Goal: Use online tool/utility

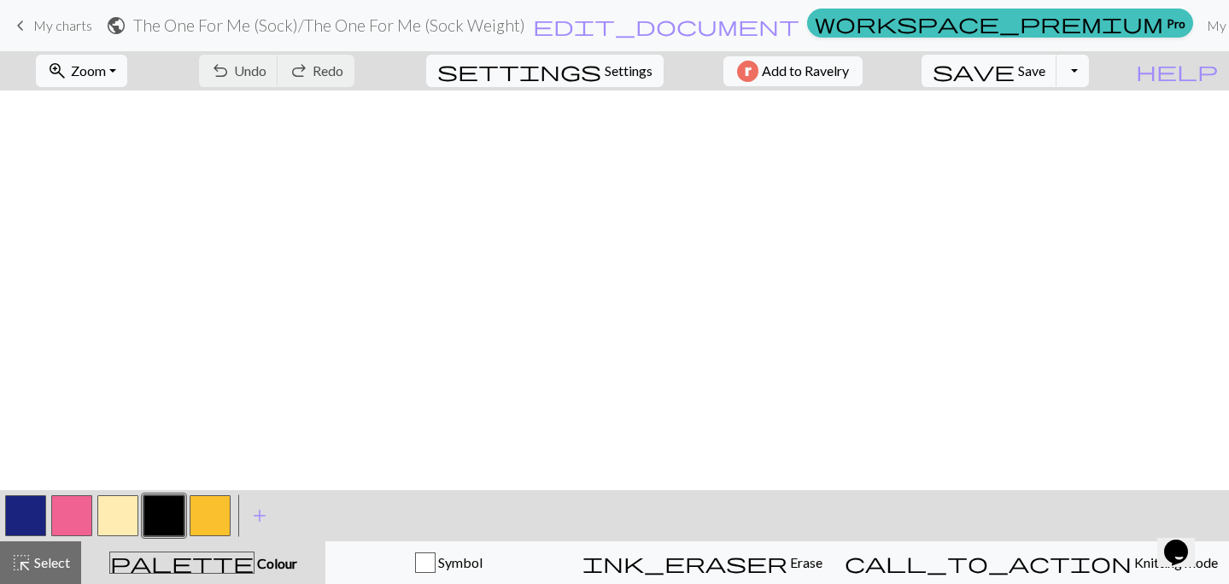
scroll to position [956, 112]
click at [79, 512] on button "button" at bounding box center [71, 515] width 41 height 41
click at [163, 516] on button "button" at bounding box center [163, 515] width 41 height 41
click at [266, 73] on span "Undo" at bounding box center [250, 70] width 32 height 16
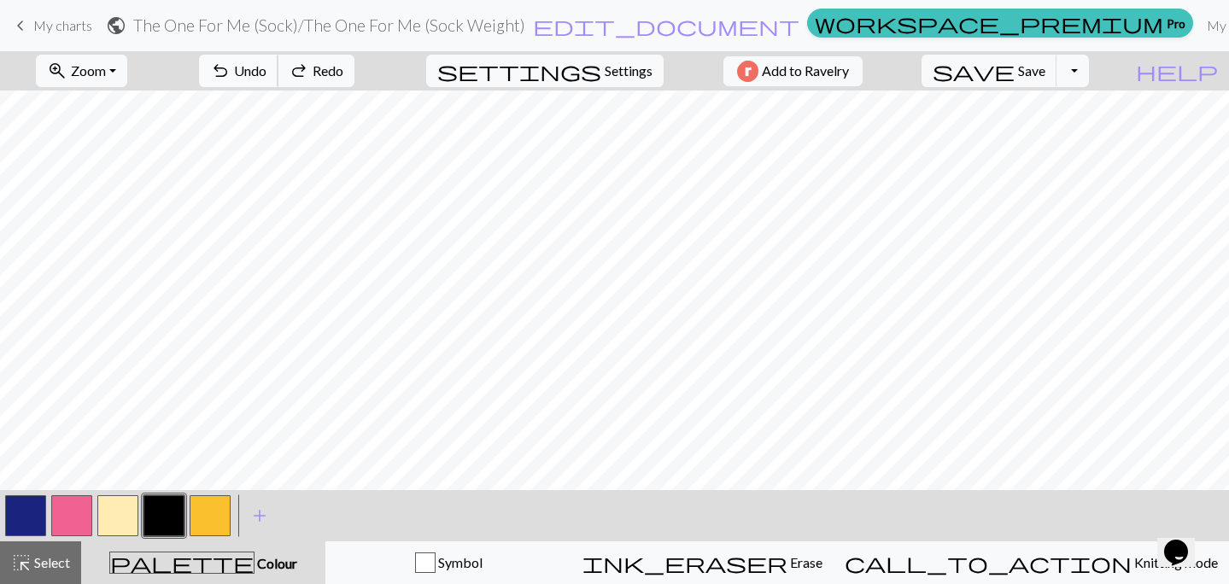
click at [266, 66] on span "Undo" at bounding box center [250, 70] width 32 height 16
click at [1014, 72] on span "save" at bounding box center [973, 71] width 82 height 24
click at [25, 518] on button "button" at bounding box center [25, 515] width 41 height 41
click at [156, 516] on button "button" at bounding box center [163, 515] width 41 height 41
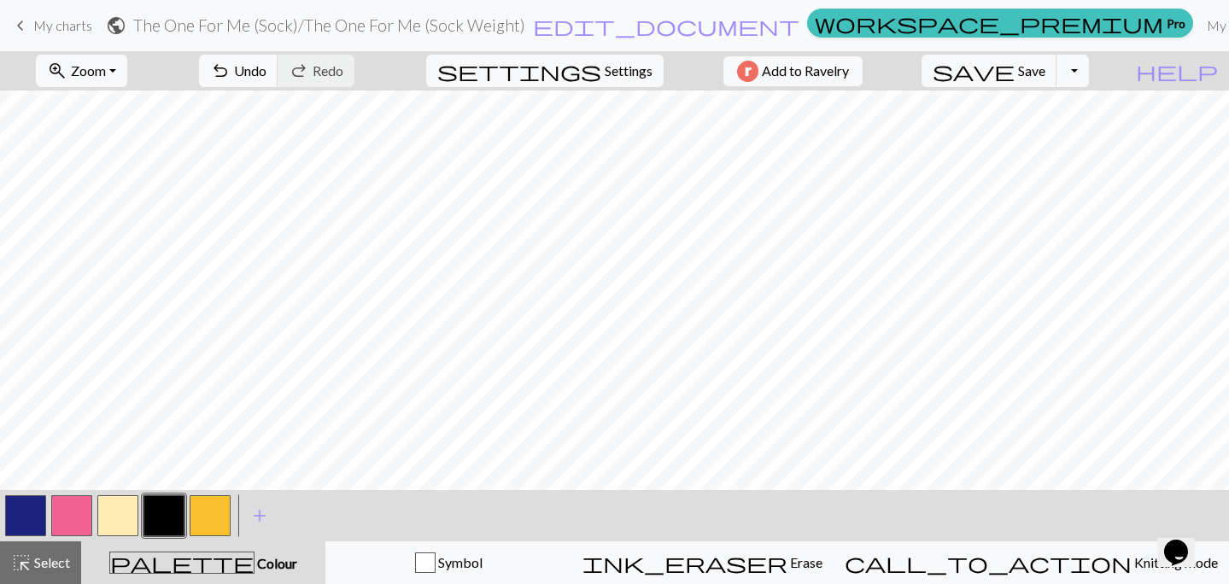
click at [332, 53] on div "undo Undo Undo redo Redo Redo" at bounding box center [276, 70] width 181 height 39
click at [266, 71] on span "Undo" at bounding box center [250, 70] width 32 height 16
click at [161, 512] on button "button" at bounding box center [163, 515] width 41 height 41
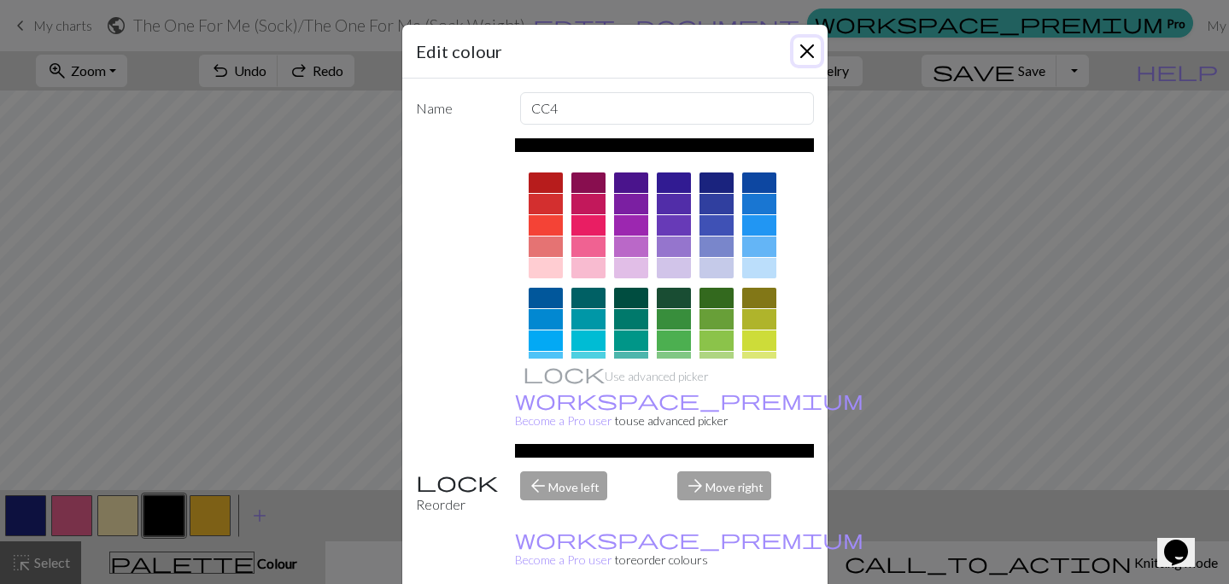
click at [802, 59] on button "Close" at bounding box center [806, 51] width 27 height 27
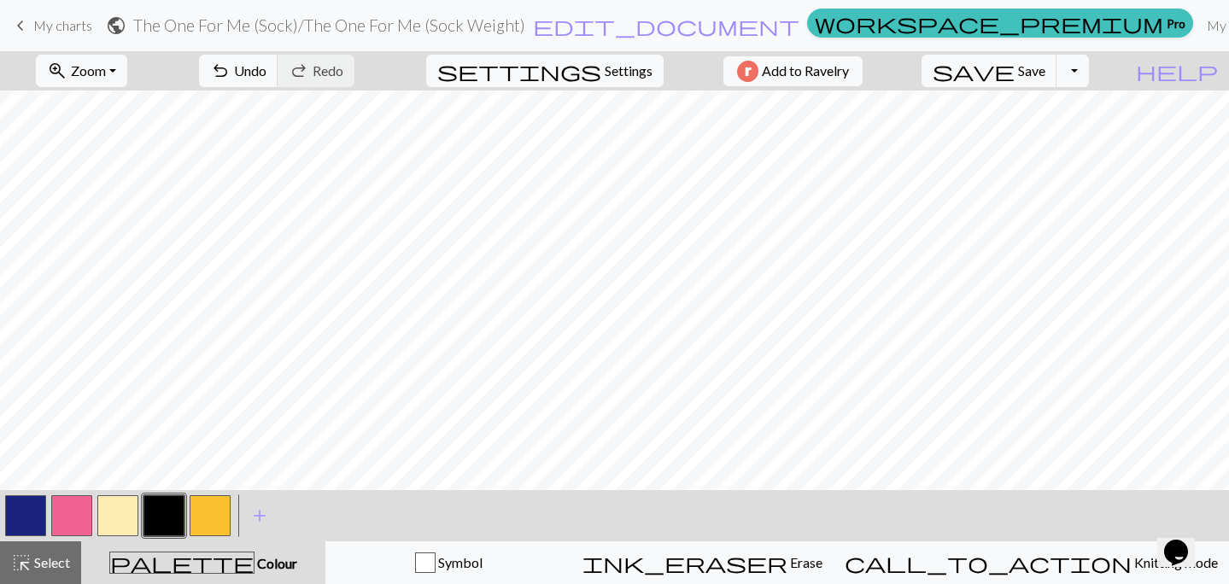
click at [36, 518] on button "button" at bounding box center [25, 515] width 41 height 41
click at [171, 505] on button "button" at bounding box center [163, 515] width 41 height 41
click at [1014, 66] on span "save" at bounding box center [973, 71] width 82 height 24
click at [22, 511] on button "button" at bounding box center [25, 515] width 41 height 41
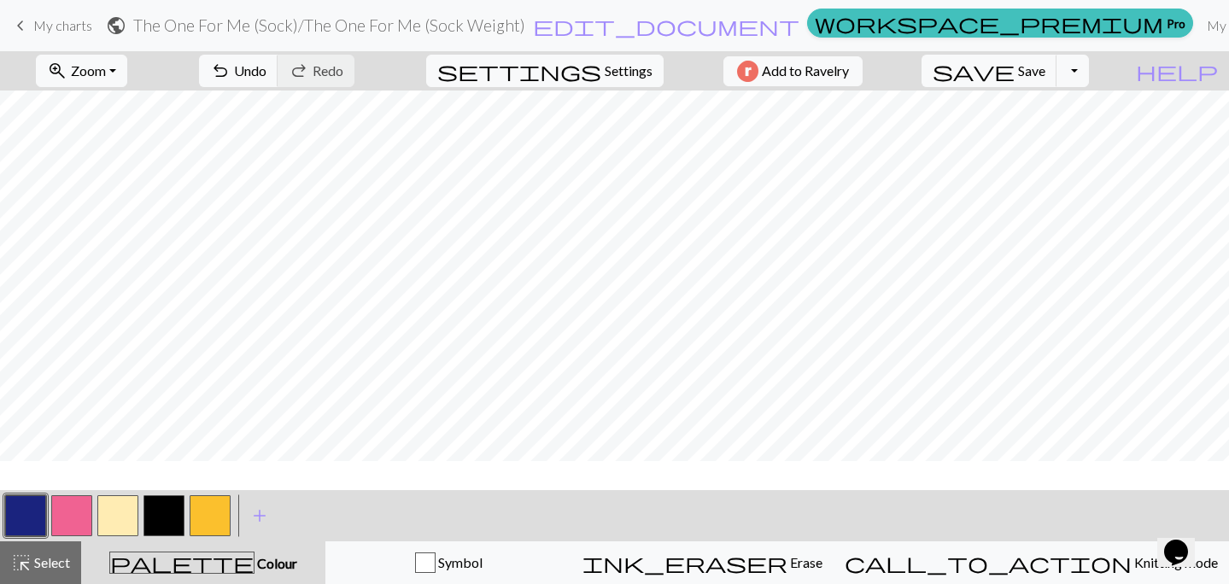
scroll to position [0, 112]
click at [1045, 72] on span "Save" at bounding box center [1031, 70] width 27 height 16
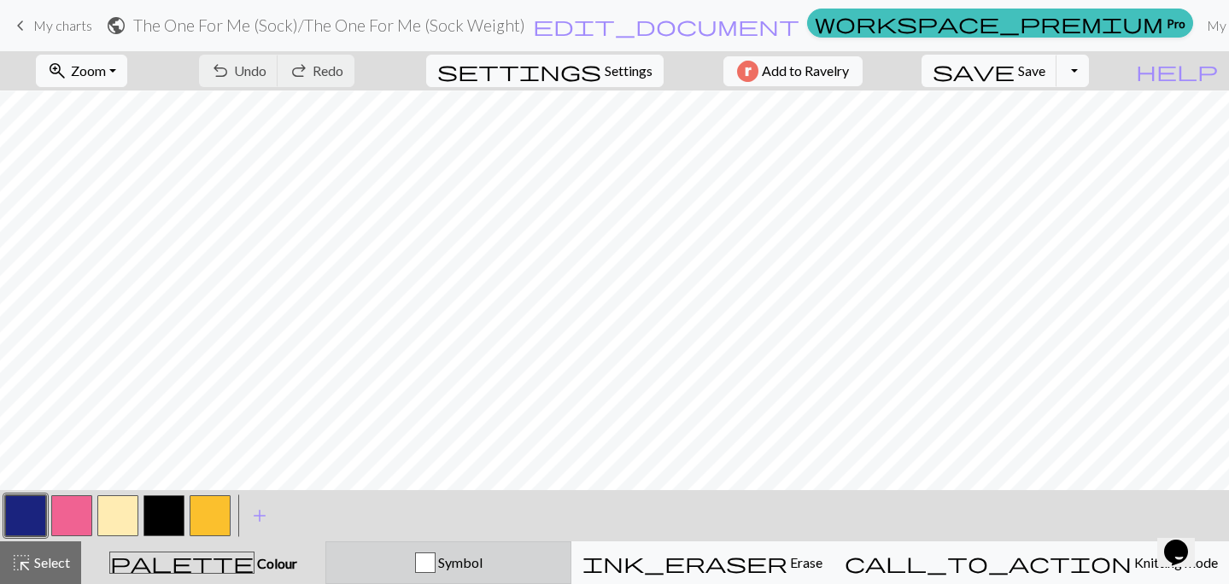
click at [550, 552] on button "Symbol" at bounding box center [448, 562] width 246 height 43
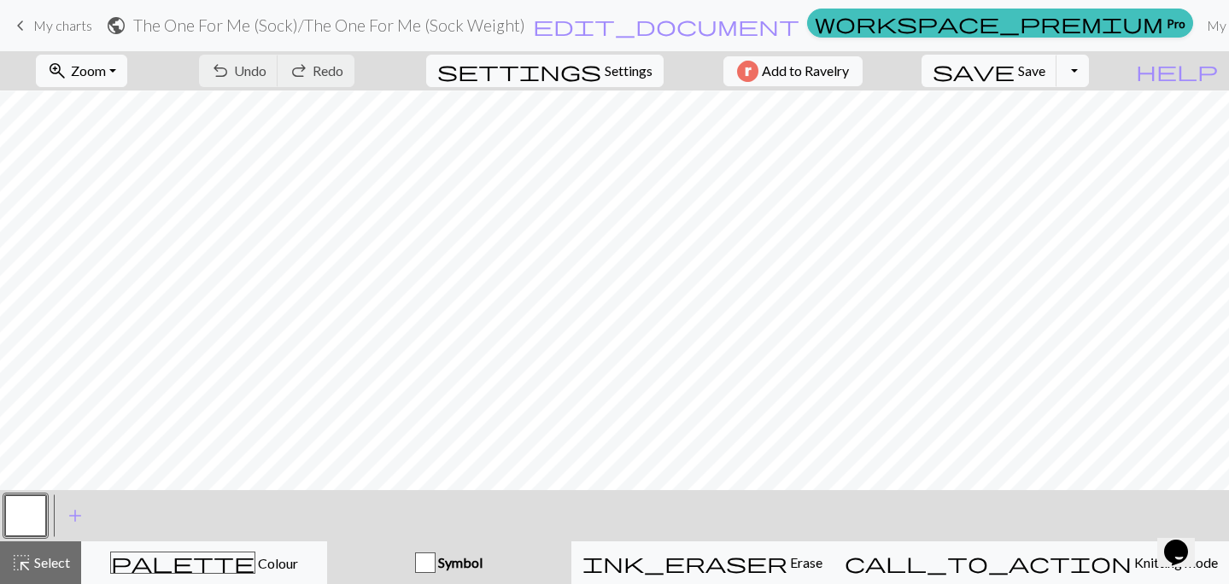
click at [15, 511] on button "button" at bounding box center [25, 515] width 41 height 41
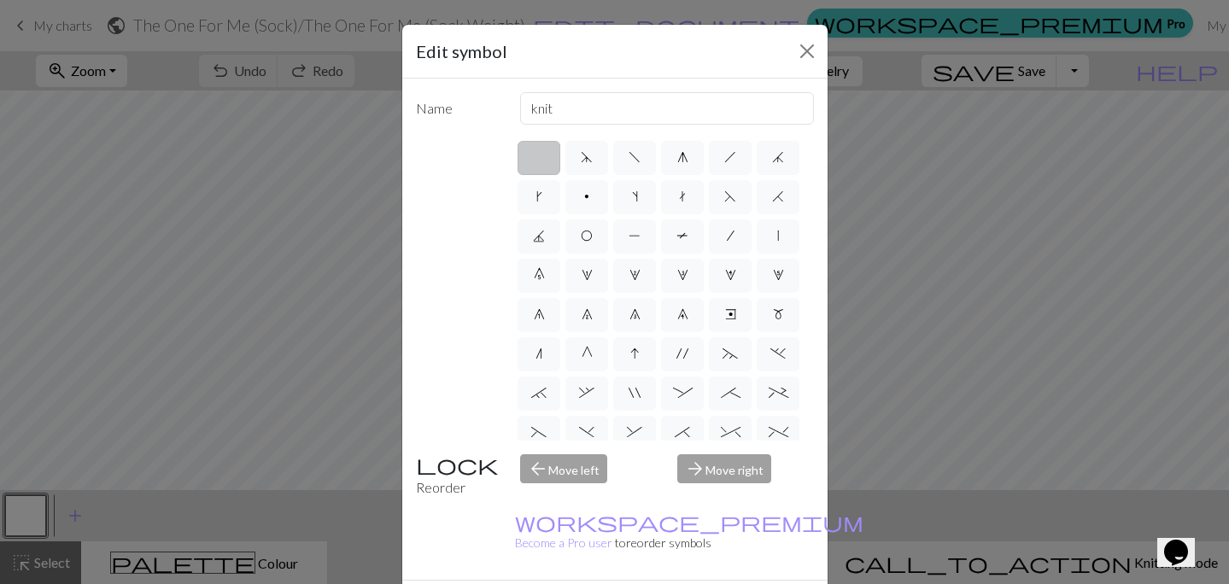
click at [727, 461] on div "arrow_forward Move right" at bounding box center [745, 476] width 157 height 44
click at [727, 466] on div "arrow_forward Move right" at bounding box center [745, 476] width 157 height 44
click at [642, 103] on input "knit" at bounding box center [667, 108] width 294 height 32
drag, startPoint x: 645, startPoint y: 109, endPoint x: 526, endPoint y: 114, distance: 119.6
click at [526, 114] on input "knit" at bounding box center [667, 108] width 294 height 32
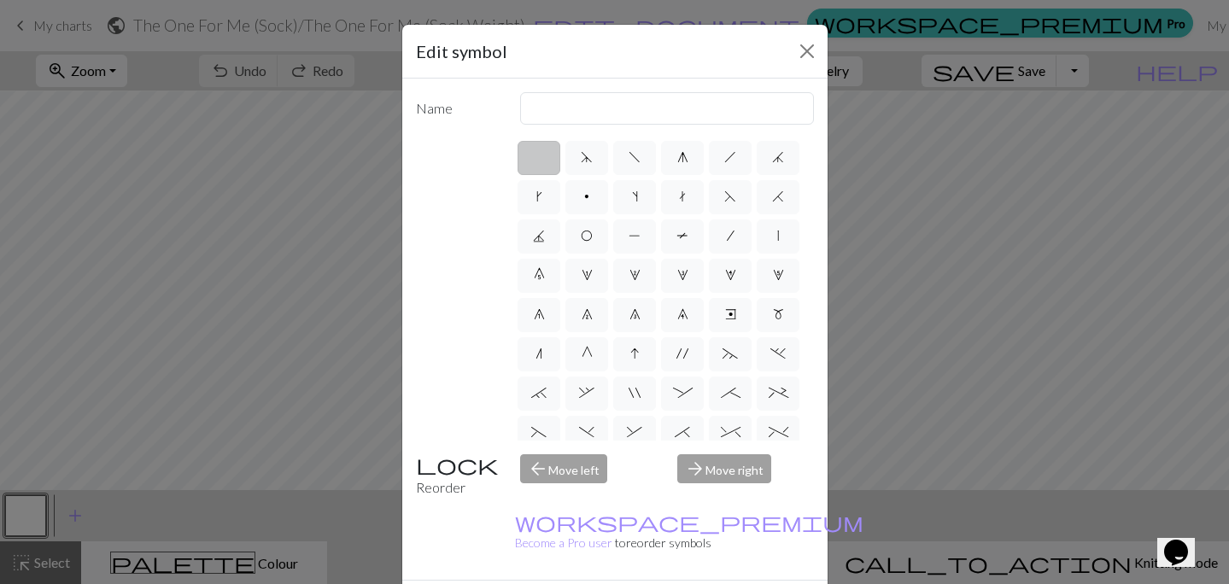
click at [473, 177] on div "d f g h j k p s t F H J O P T / | 0 1 2 3 4 5 6 7 8 9 e m n G I ' ~ . ` , " : ;…" at bounding box center [615, 289] width 398 height 302
click at [576, 466] on div "arrow_back Move left" at bounding box center [588, 476] width 157 height 44
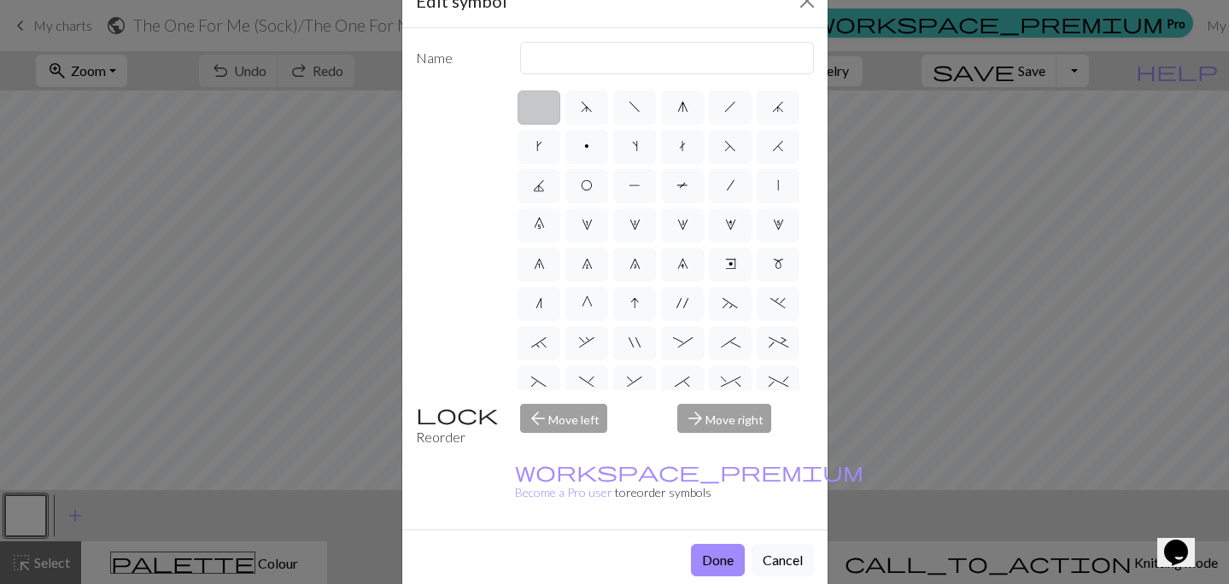
scroll to position [54, 0]
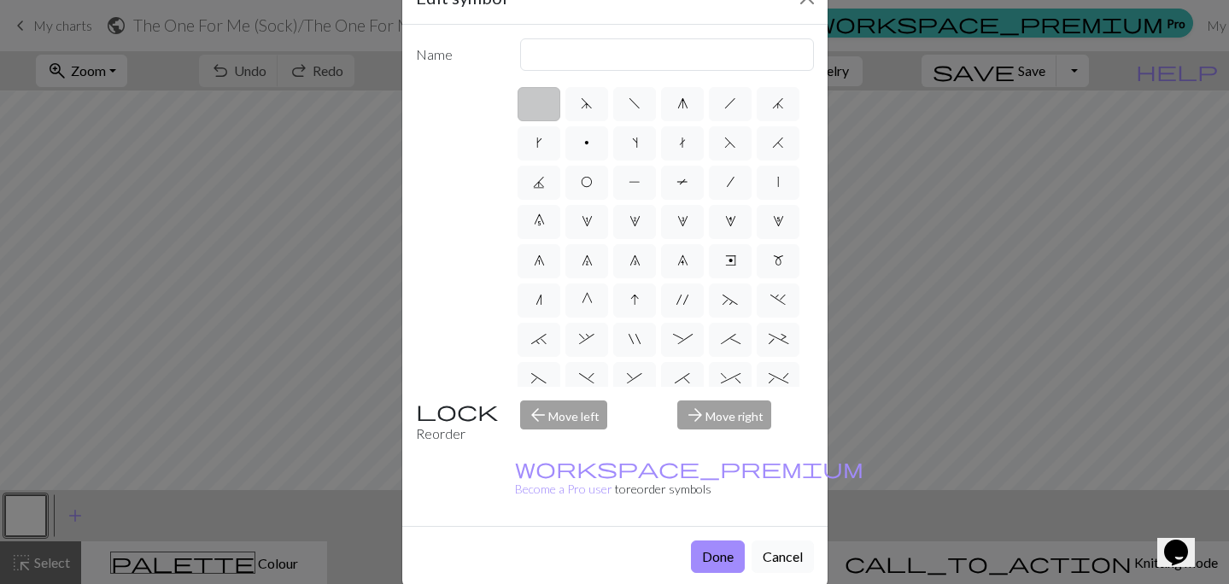
click at [765, 540] on button "Cancel" at bounding box center [782, 556] width 62 height 32
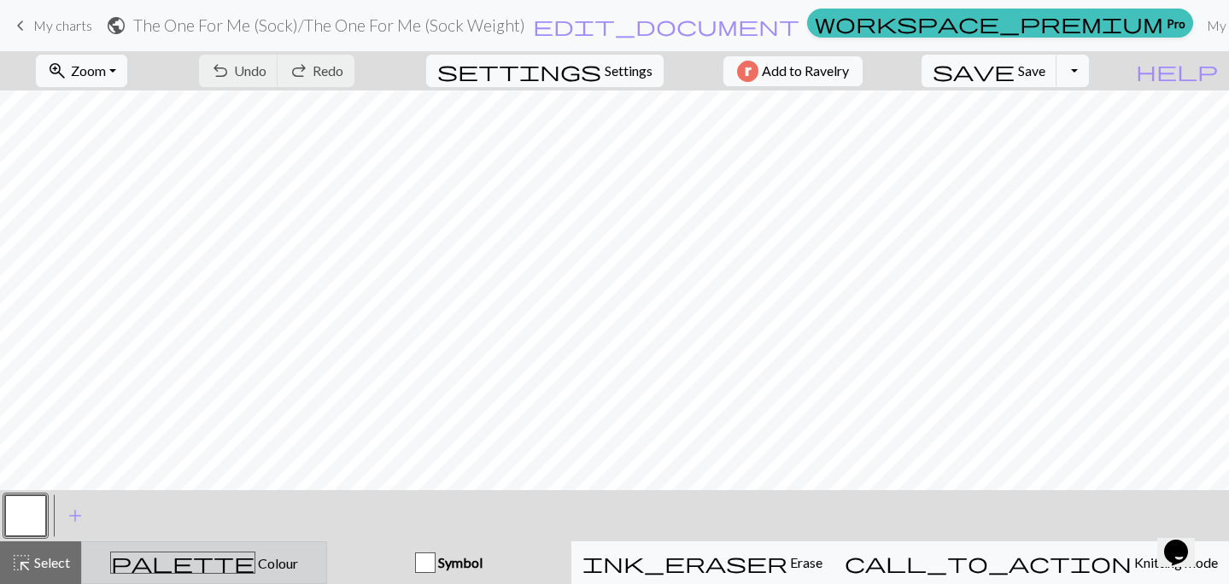
click at [157, 554] on div "palette Colour Colour" at bounding box center [204, 563] width 224 height 22
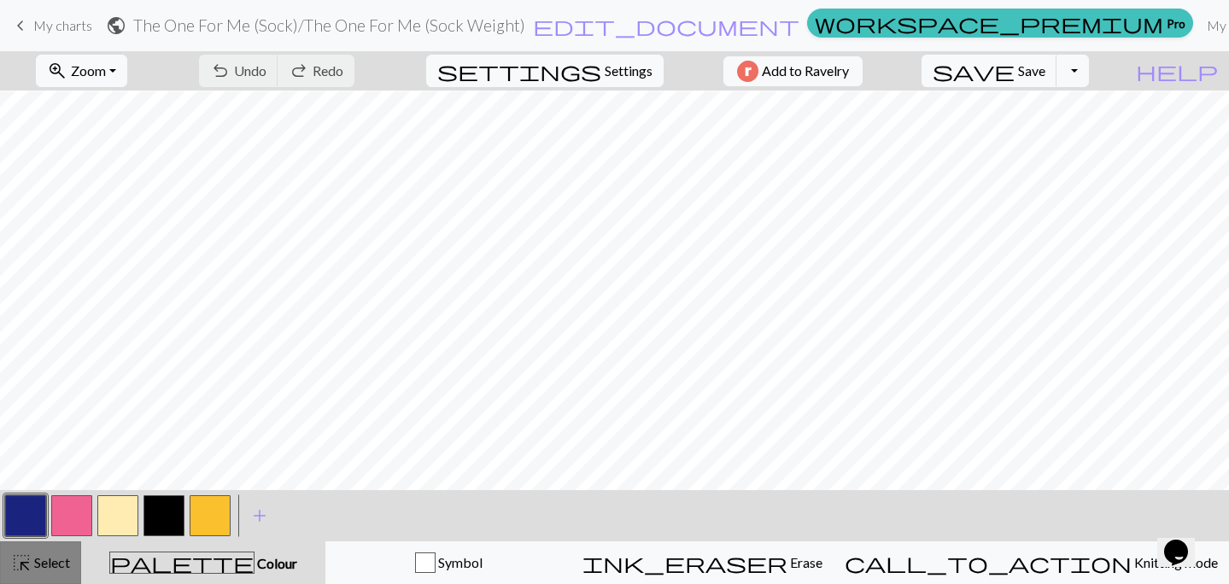
click at [54, 568] on span "Select" at bounding box center [51, 562] width 38 height 16
click at [24, 529] on button "button" at bounding box center [25, 515] width 41 height 41
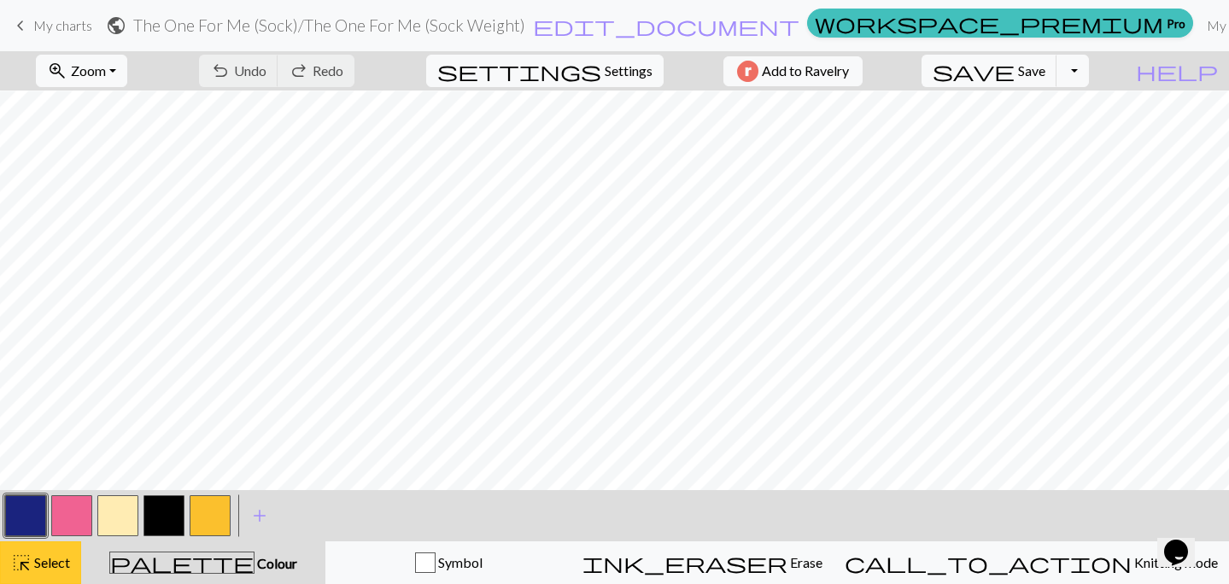
click at [44, 563] on span "Select" at bounding box center [51, 562] width 38 height 16
click at [1050, 67] on button "save Save Save" at bounding box center [989, 71] width 136 height 32
click at [1014, 76] on span "save" at bounding box center [973, 71] width 82 height 24
click at [170, 514] on button "button" at bounding box center [163, 515] width 41 height 41
click at [1024, 65] on button "save Save Save" at bounding box center [989, 71] width 136 height 32
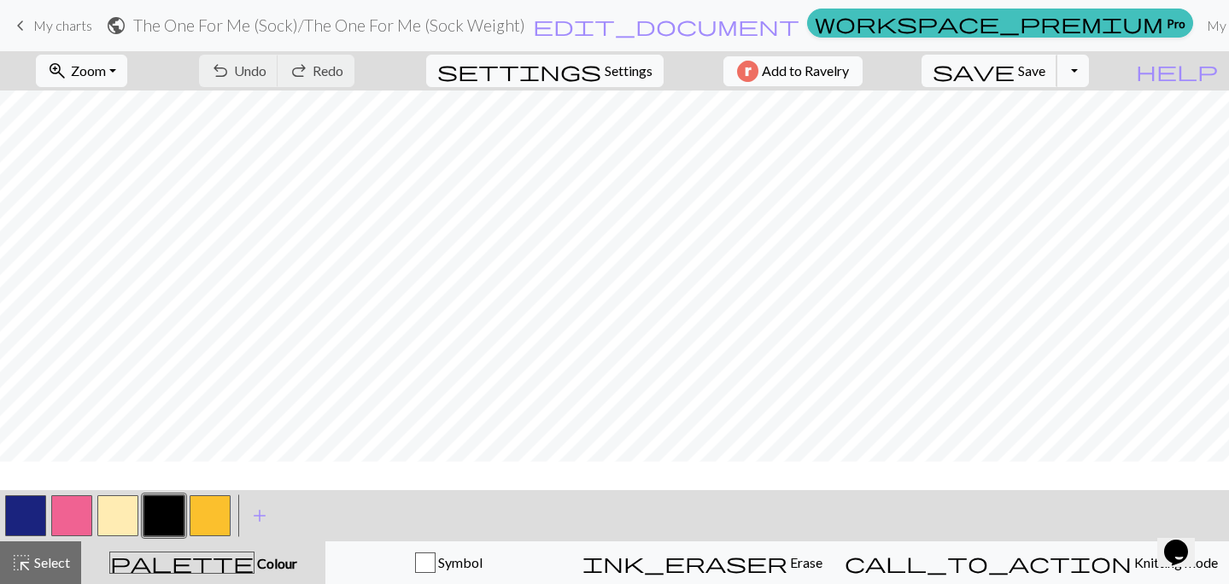
scroll to position [458, 0]
click at [24, 508] on button "button" at bounding box center [25, 515] width 41 height 41
click at [266, 72] on span "Undo" at bounding box center [250, 70] width 32 height 16
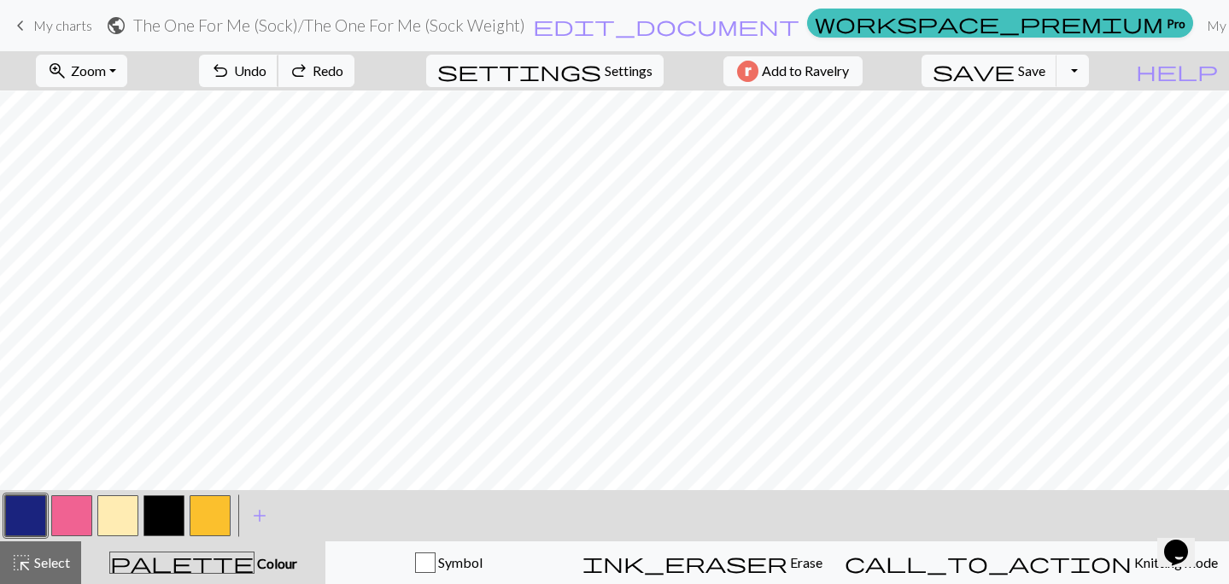
click at [266, 72] on span "Undo" at bounding box center [250, 70] width 32 height 16
click at [32, 511] on button "button" at bounding box center [25, 515] width 41 height 41
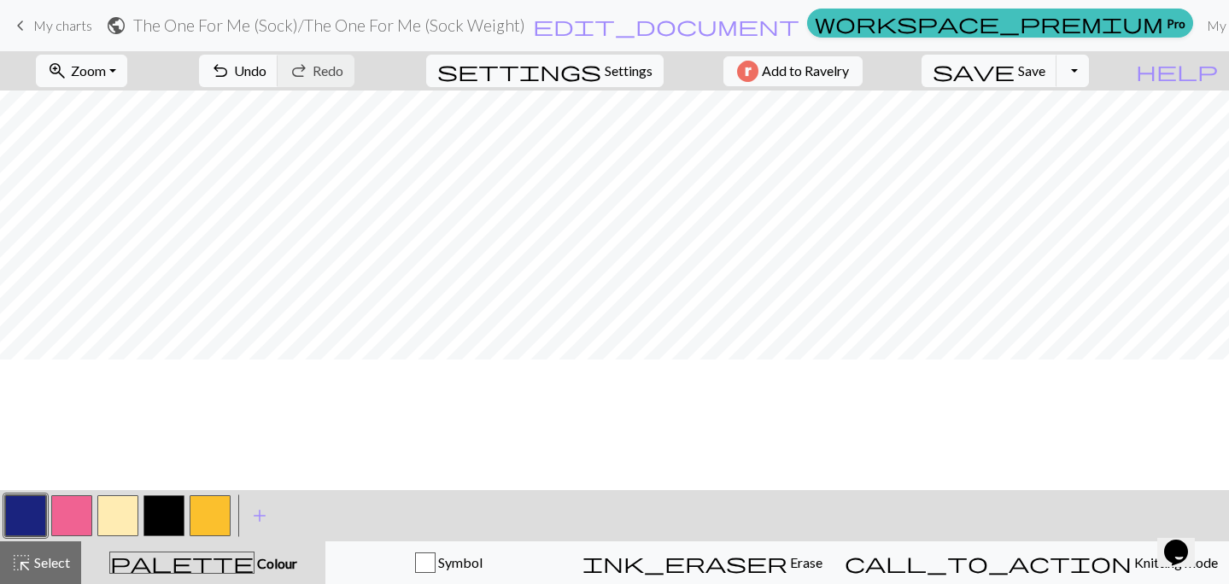
scroll to position [0, 0]
click at [1014, 73] on span "save" at bounding box center [973, 71] width 82 height 24
click at [166, 514] on button "button" at bounding box center [163, 515] width 41 height 41
click at [36, 519] on button "button" at bounding box center [25, 515] width 41 height 41
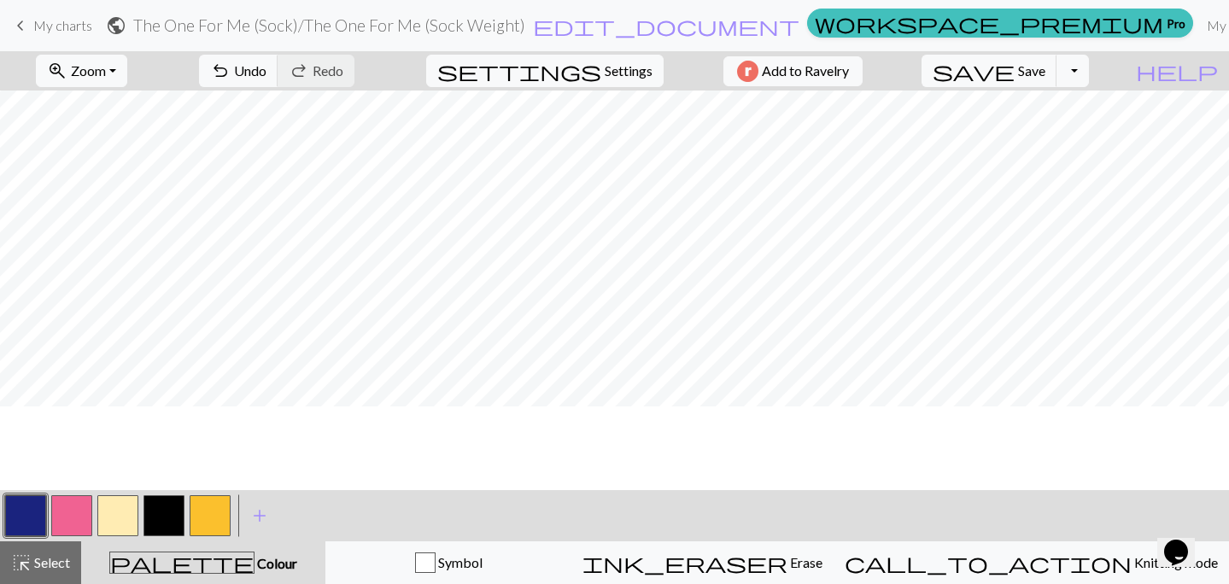
scroll to position [102, 0]
click at [76, 517] on button "button" at bounding box center [71, 515] width 41 height 41
click at [1050, 68] on button "save Save Save" at bounding box center [989, 71] width 136 height 32
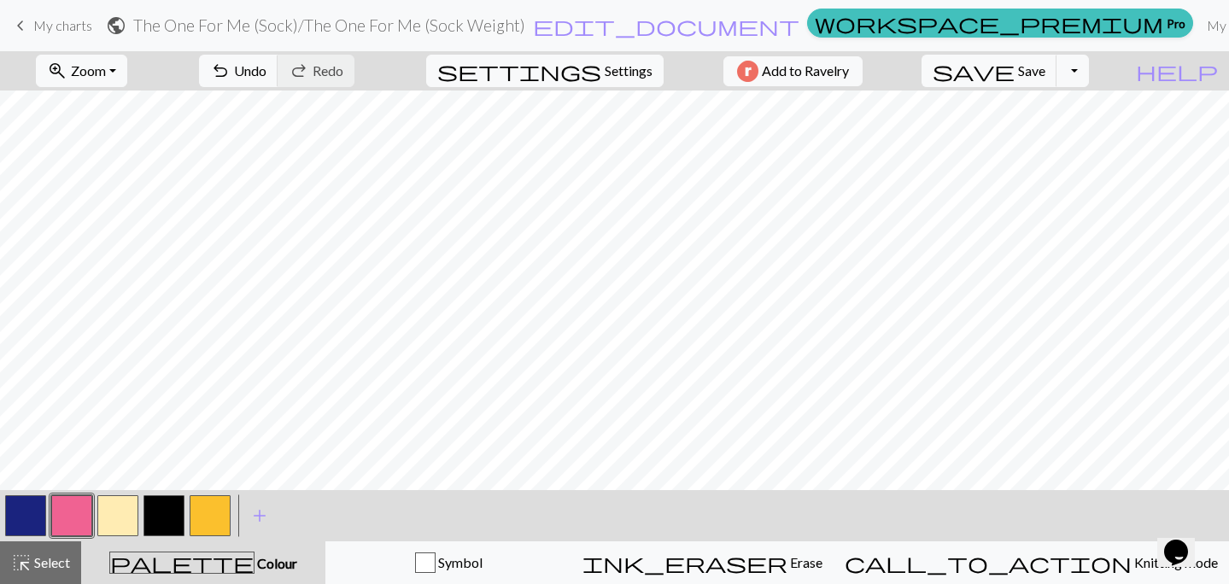
click at [174, 520] on button "button" at bounding box center [163, 515] width 41 height 41
click at [79, 522] on button "button" at bounding box center [71, 515] width 41 height 41
click at [165, 520] on button "button" at bounding box center [163, 515] width 41 height 41
click at [81, 512] on button "button" at bounding box center [71, 515] width 41 height 41
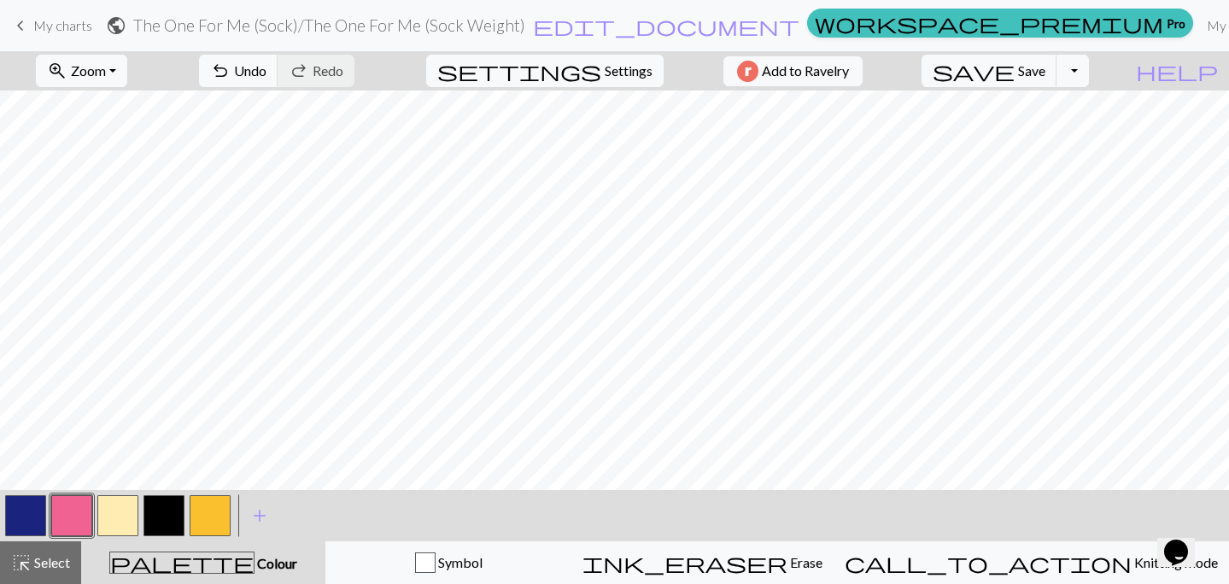
click at [155, 524] on button "button" at bounding box center [163, 515] width 41 height 41
click at [1045, 76] on span "Save" at bounding box center [1031, 70] width 27 height 16
click at [80, 515] on button "button" at bounding box center [71, 515] width 41 height 41
click at [1048, 81] on button "save Save Save" at bounding box center [989, 71] width 136 height 32
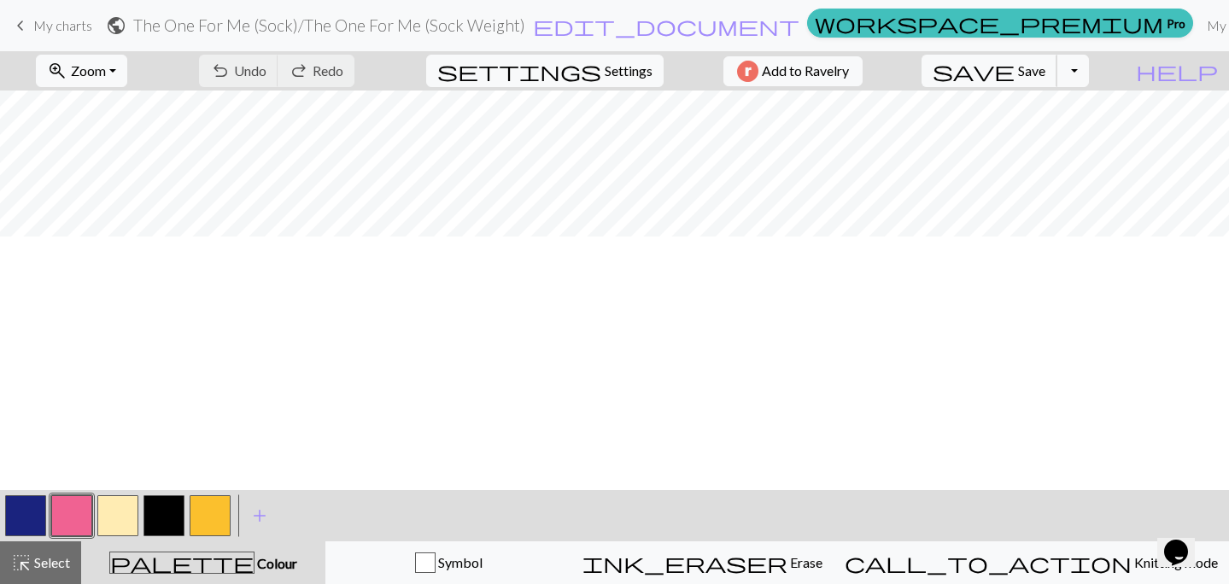
scroll to position [0, 112]
click at [26, 568] on span "highlight_alt" at bounding box center [21, 563] width 20 height 24
click at [63, 558] on span "Select" at bounding box center [51, 562] width 38 height 16
click at [266, 67] on span "Undo" at bounding box center [250, 70] width 32 height 16
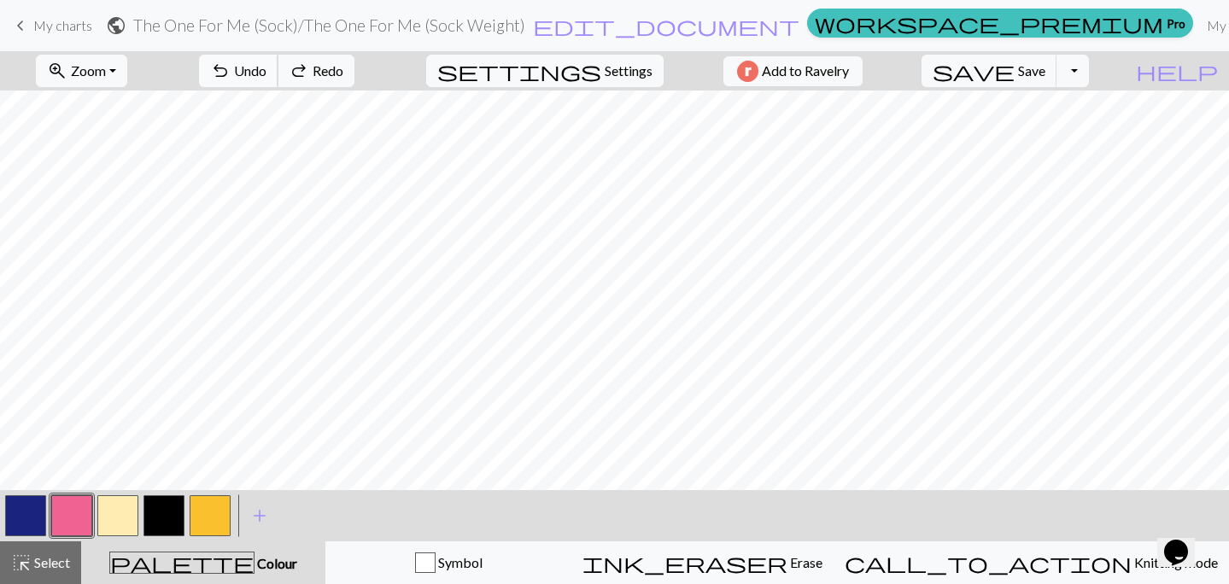
click at [266, 67] on span "Undo" at bounding box center [250, 70] width 32 height 16
click at [128, 500] on button "button" at bounding box center [117, 515] width 41 height 41
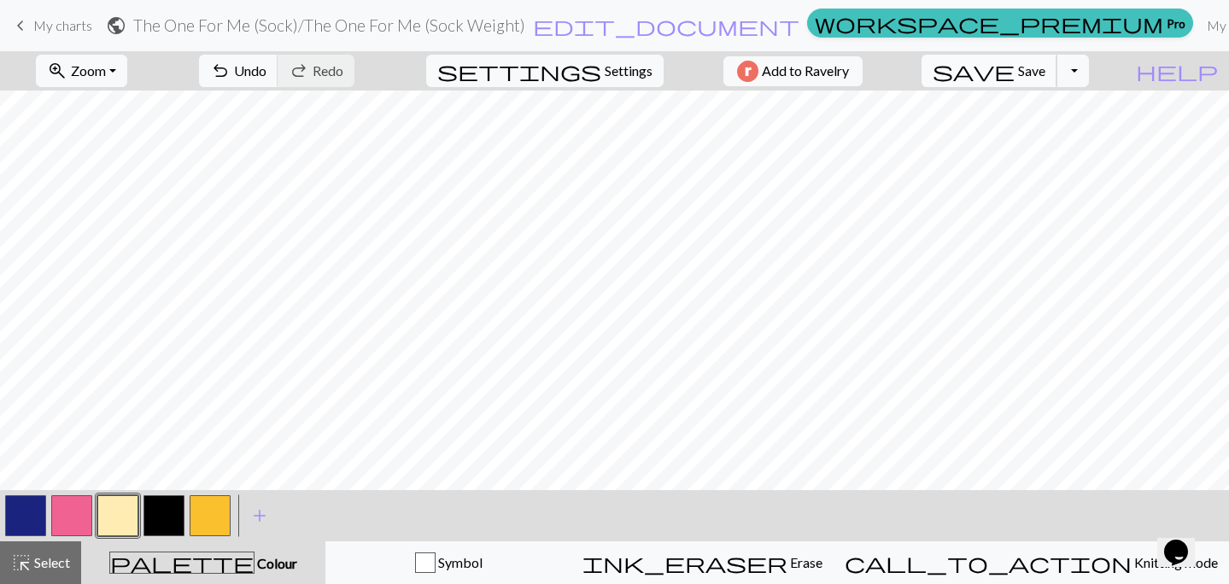
click at [1045, 73] on span "Save" at bounding box center [1031, 70] width 27 height 16
click at [36, 563] on span "Select" at bounding box center [51, 562] width 38 height 16
click at [80, 522] on button "button" at bounding box center [71, 515] width 41 height 41
click at [37, 574] on button "highlight_alt Select Select" at bounding box center [40, 562] width 81 height 43
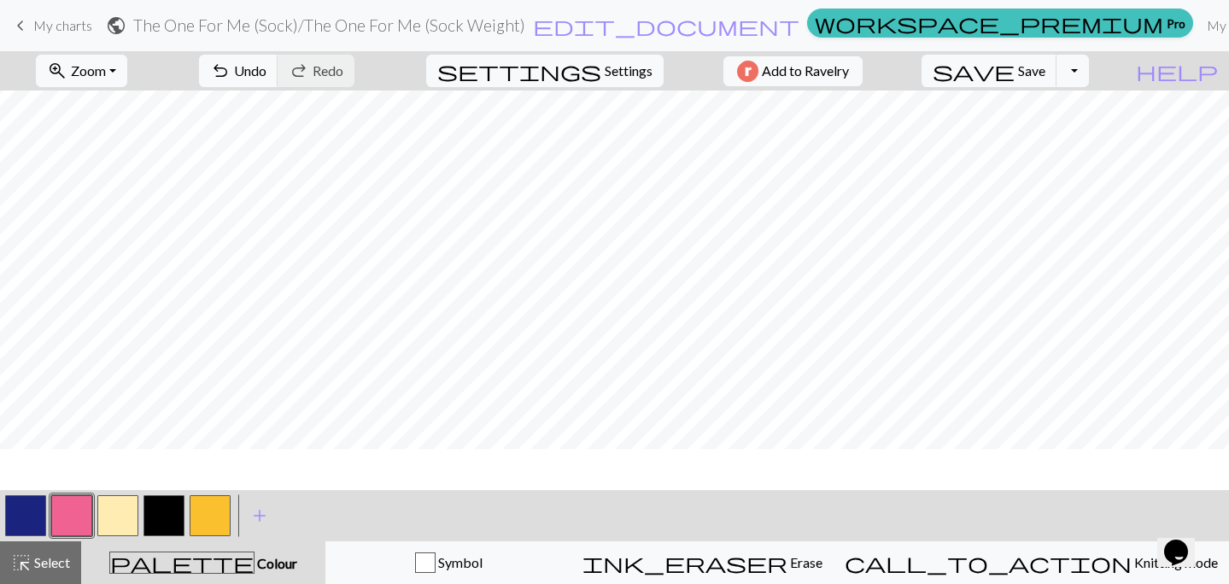
scroll to position [1071, 112]
click at [266, 70] on span "Undo" at bounding box center [250, 70] width 32 height 16
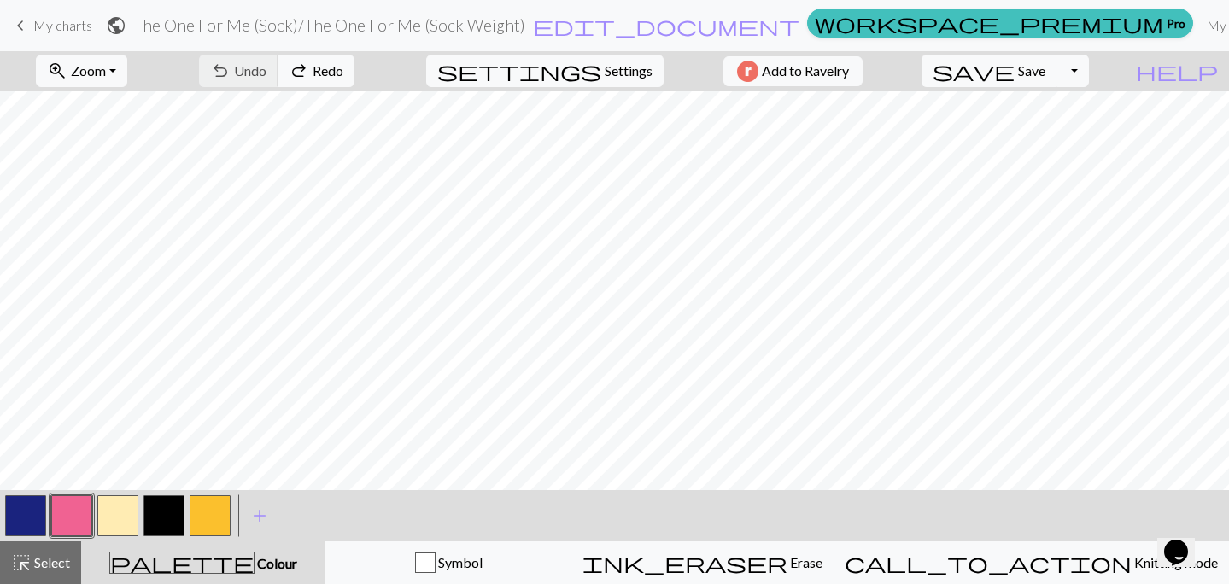
click at [323, 70] on div "undo Undo Undo redo Redo Redo" at bounding box center [276, 70] width 181 height 39
click at [309, 73] on span "redo" at bounding box center [299, 71] width 20 height 24
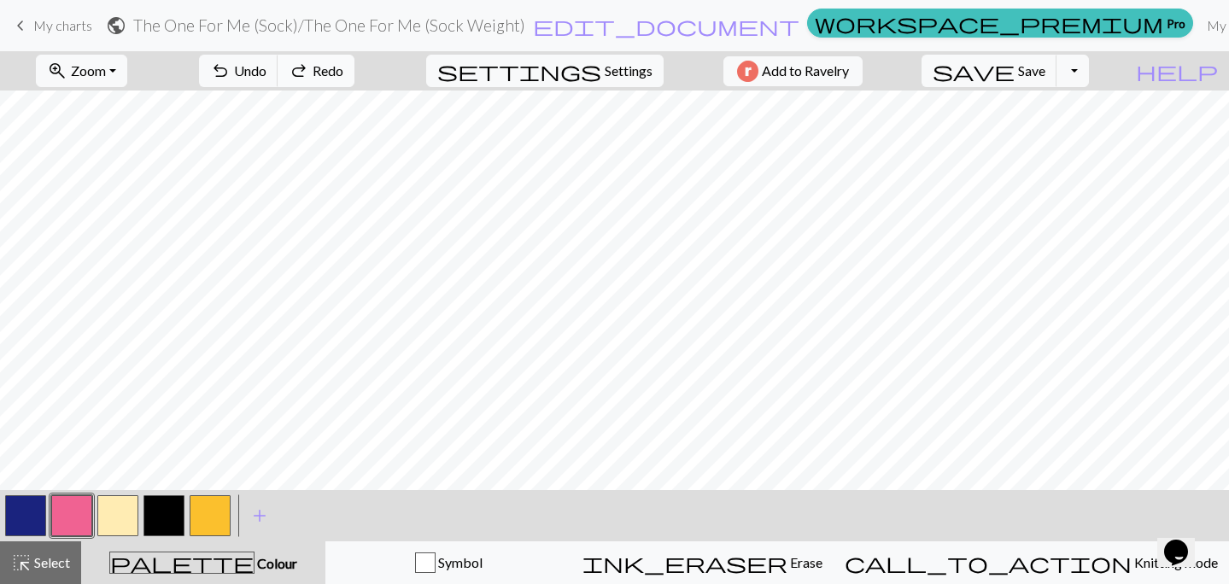
click at [309, 73] on span "redo" at bounding box center [299, 71] width 20 height 24
click at [367, 73] on div "undo Undo Undo redo Redo Redo" at bounding box center [276, 70] width 181 height 39
click at [21, 520] on button "button" at bounding box center [25, 515] width 41 height 41
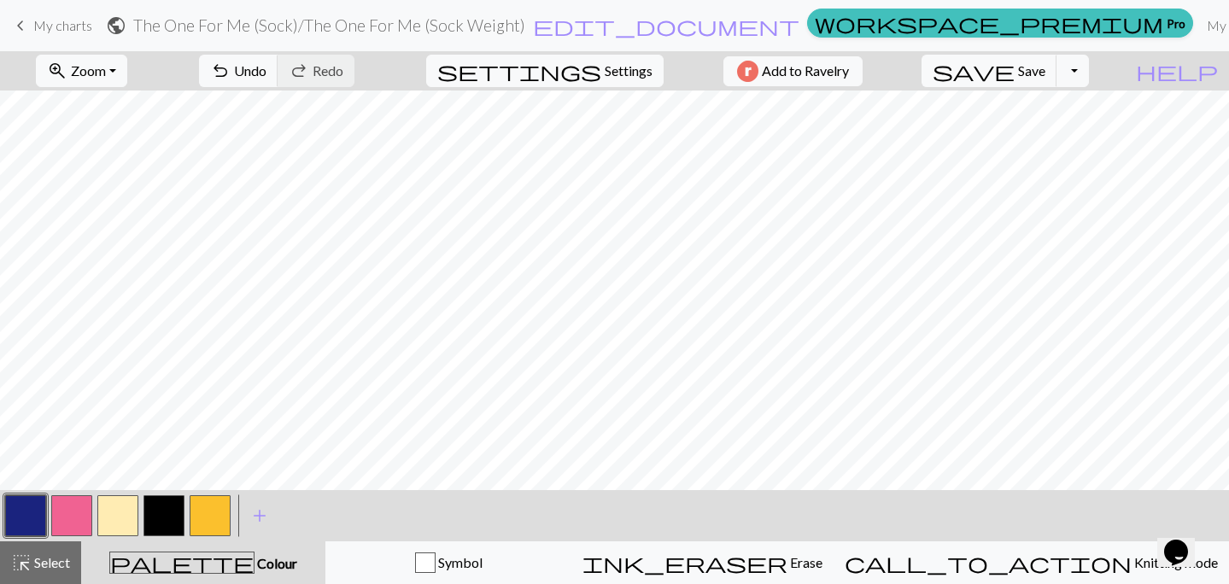
click at [171, 515] on button "button" at bounding box center [163, 515] width 41 height 41
click at [266, 76] on span "Undo" at bounding box center [250, 70] width 32 height 16
click at [1014, 78] on span "save" at bounding box center [973, 71] width 82 height 24
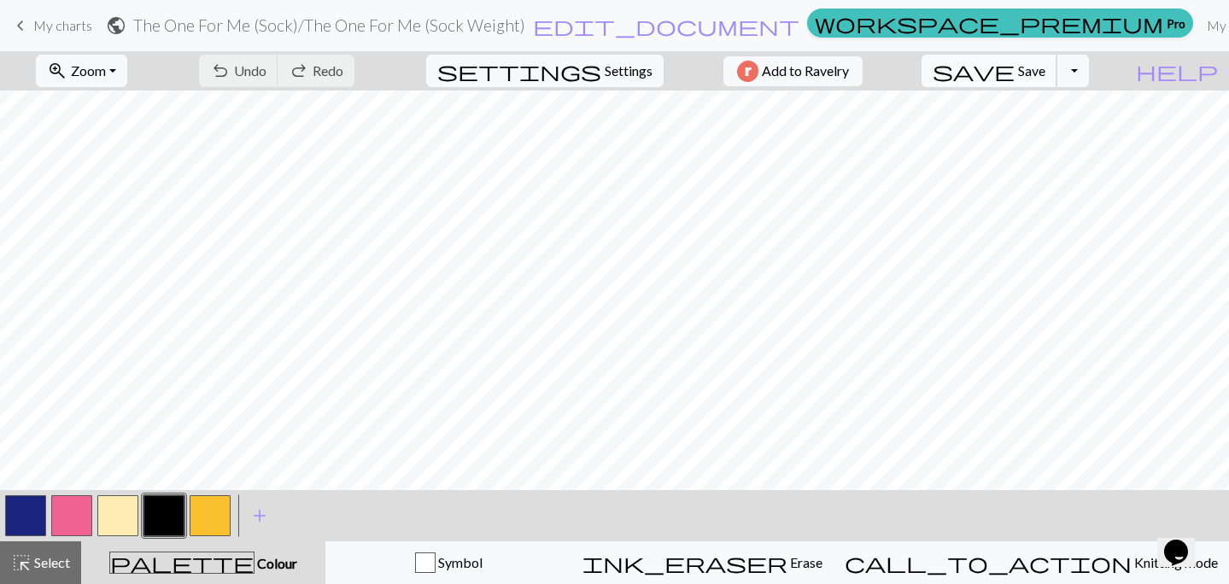
click at [1014, 76] on span "save" at bounding box center [973, 71] width 82 height 24
click at [67, 520] on button "button" at bounding box center [71, 515] width 41 height 41
click at [166, 517] on button "button" at bounding box center [163, 515] width 41 height 41
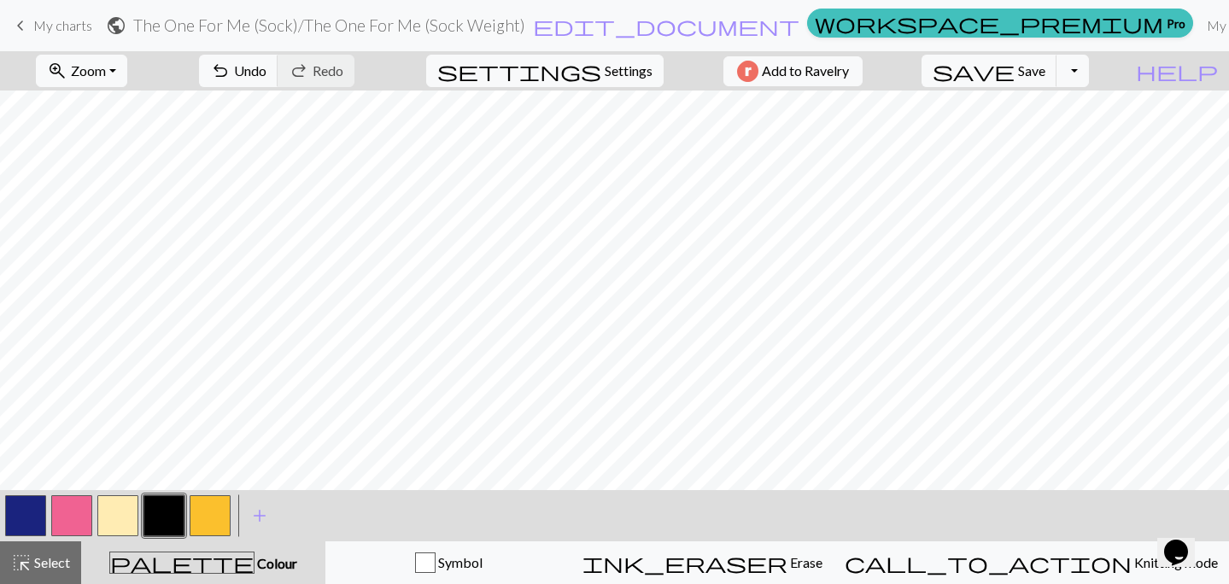
click at [25, 522] on button "button" at bounding box center [25, 515] width 41 height 41
click at [1045, 69] on span "Save" at bounding box center [1031, 70] width 27 height 16
click at [36, 557] on span "Select" at bounding box center [51, 562] width 38 height 16
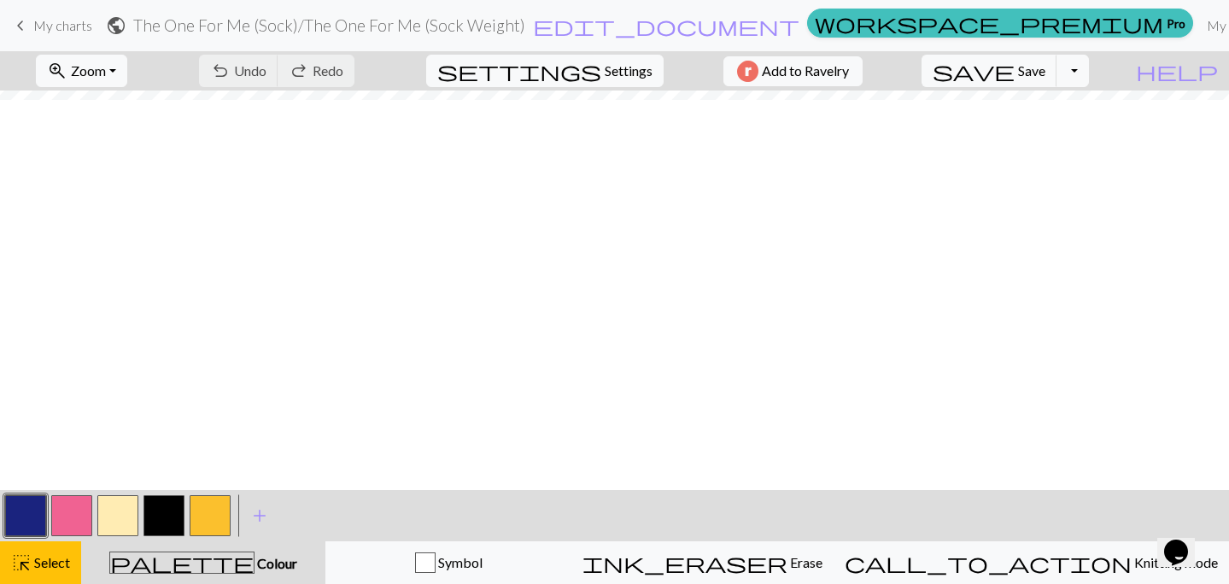
scroll to position [0, 112]
click at [155, 523] on button "button" at bounding box center [163, 515] width 41 height 41
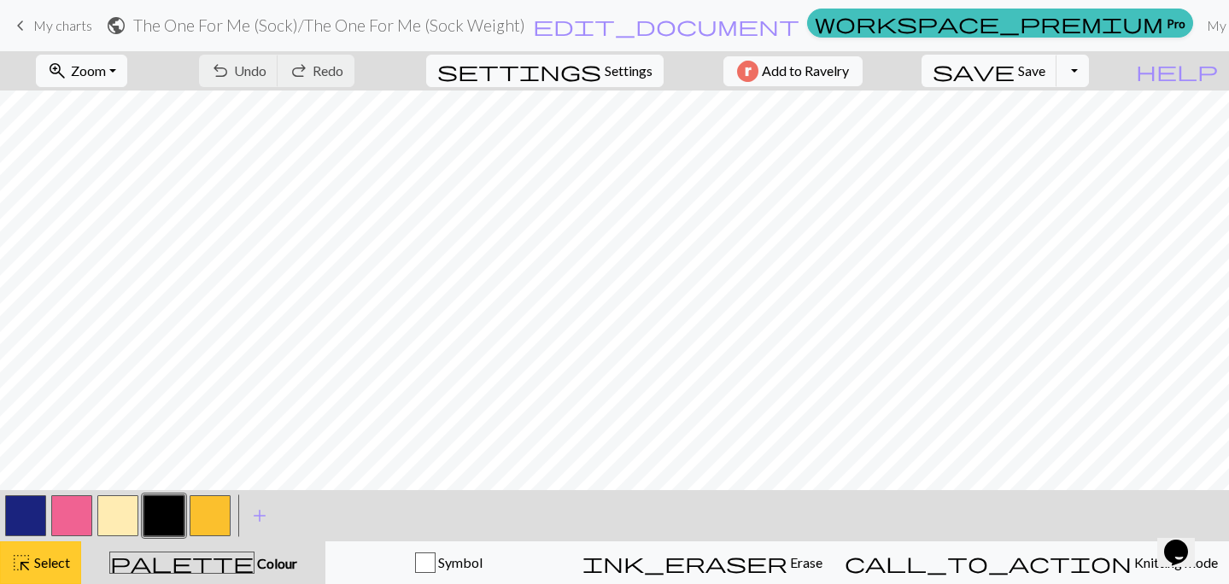
click at [61, 566] on span "Select" at bounding box center [51, 562] width 38 height 16
click at [7, 523] on button "button" at bounding box center [25, 515] width 41 height 41
click at [1014, 65] on span "save" at bounding box center [973, 71] width 82 height 24
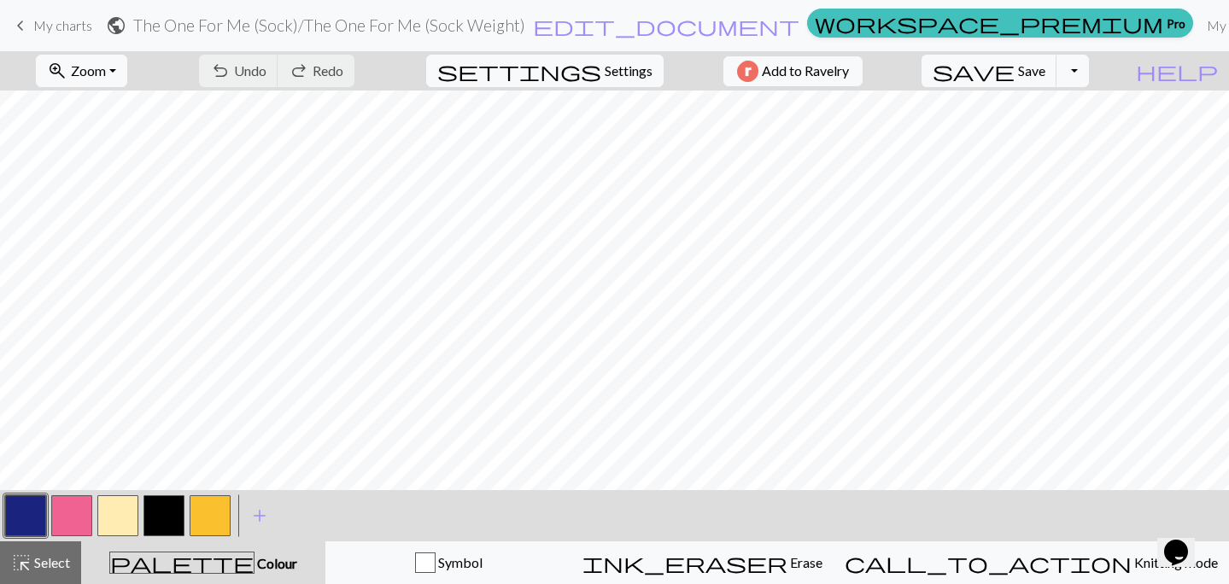
click at [161, 512] on button "button" at bounding box center [163, 515] width 41 height 41
click at [27, 519] on button "button" at bounding box center [25, 515] width 41 height 41
click at [170, 505] on button "button" at bounding box center [163, 515] width 41 height 41
click at [278, 67] on button "undo Undo Undo" at bounding box center [238, 71] width 79 height 32
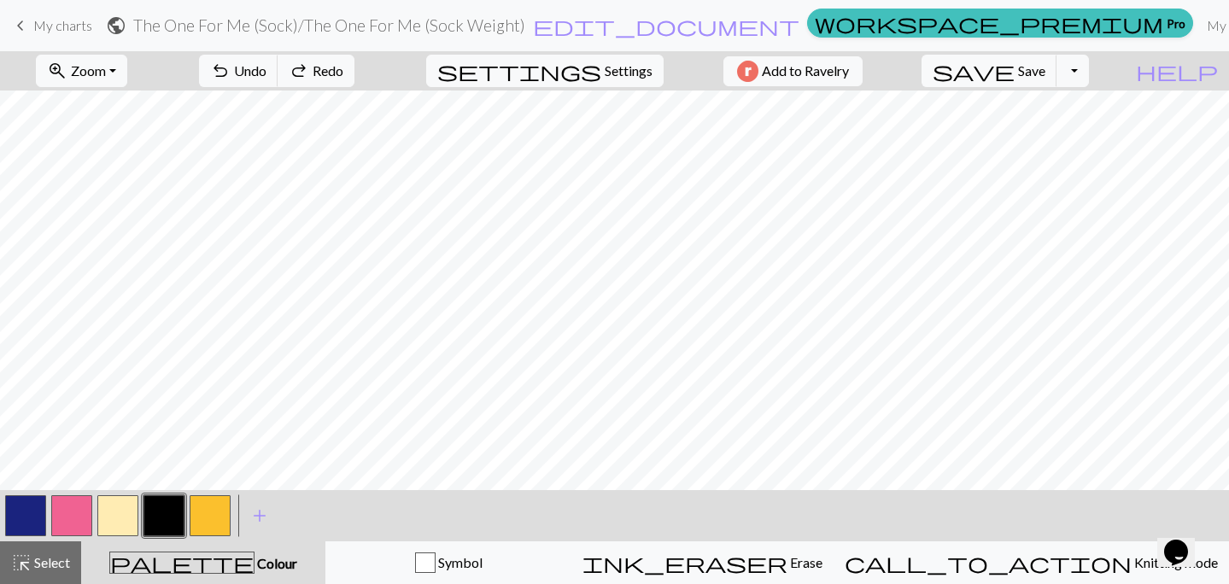
click at [35, 506] on button "button" at bounding box center [25, 515] width 41 height 41
click at [153, 504] on button "button" at bounding box center [163, 515] width 41 height 41
click at [266, 66] on span "Undo" at bounding box center [250, 70] width 32 height 16
click at [278, 69] on button "undo Undo Undo" at bounding box center [238, 71] width 79 height 32
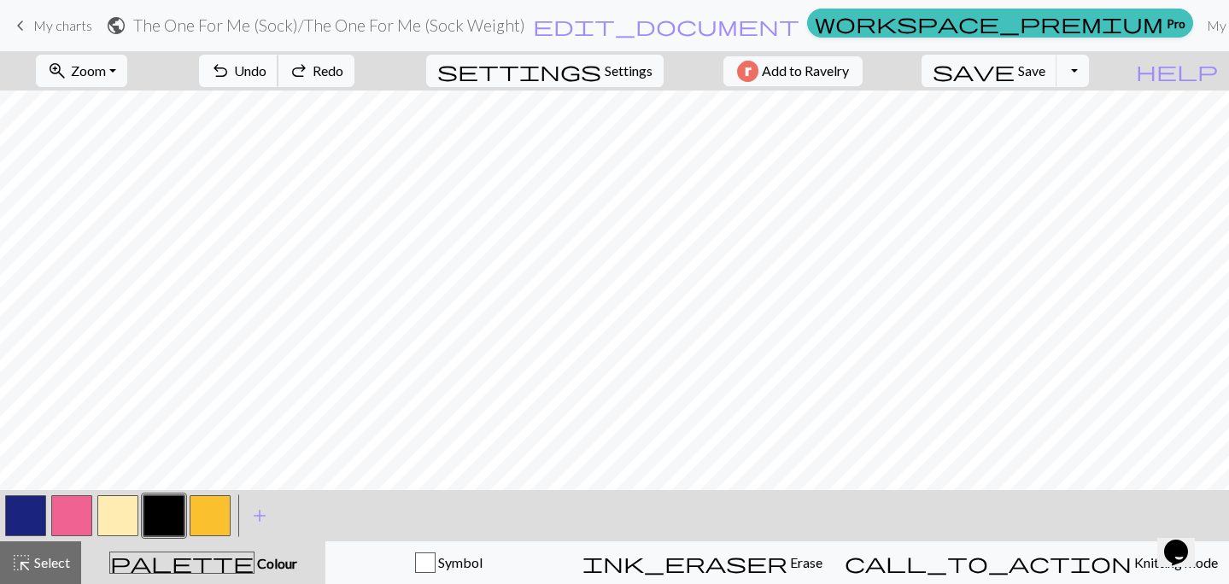
click at [278, 69] on button "undo Undo Undo" at bounding box center [238, 71] width 79 height 32
click at [25, 503] on button "button" at bounding box center [25, 515] width 41 height 41
click at [172, 511] on button "button" at bounding box center [163, 515] width 41 height 41
click at [26, 516] on button "button" at bounding box center [25, 515] width 41 height 41
click at [161, 511] on button "button" at bounding box center [163, 515] width 41 height 41
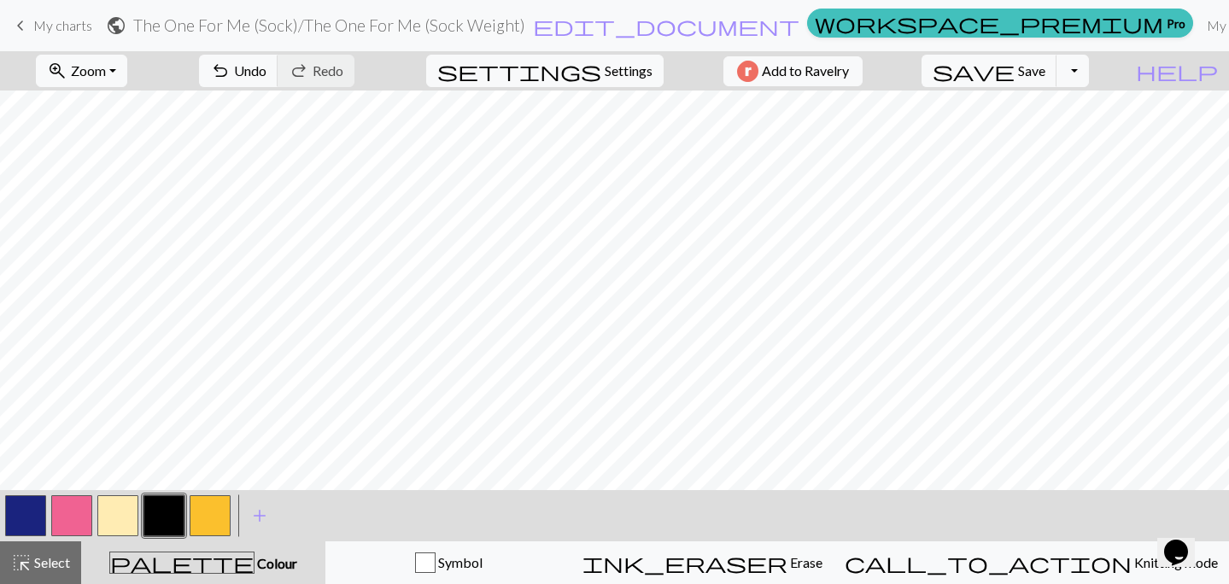
click at [20, 505] on button "button" at bounding box center [25, 515] width 41 height 41
click at [167, 510] on button "button" at bounding box center [163, 515] width 41 height 41
click at [34, 507] on button "button" at bounding box center [25, 515] width 41 height 41
click at [167, 509] on button "button" at bounding box center [163, 515] width 41 height 41
click at [266, 73] on span "Undo" at bounding box center [250, 70] width 32 height 16
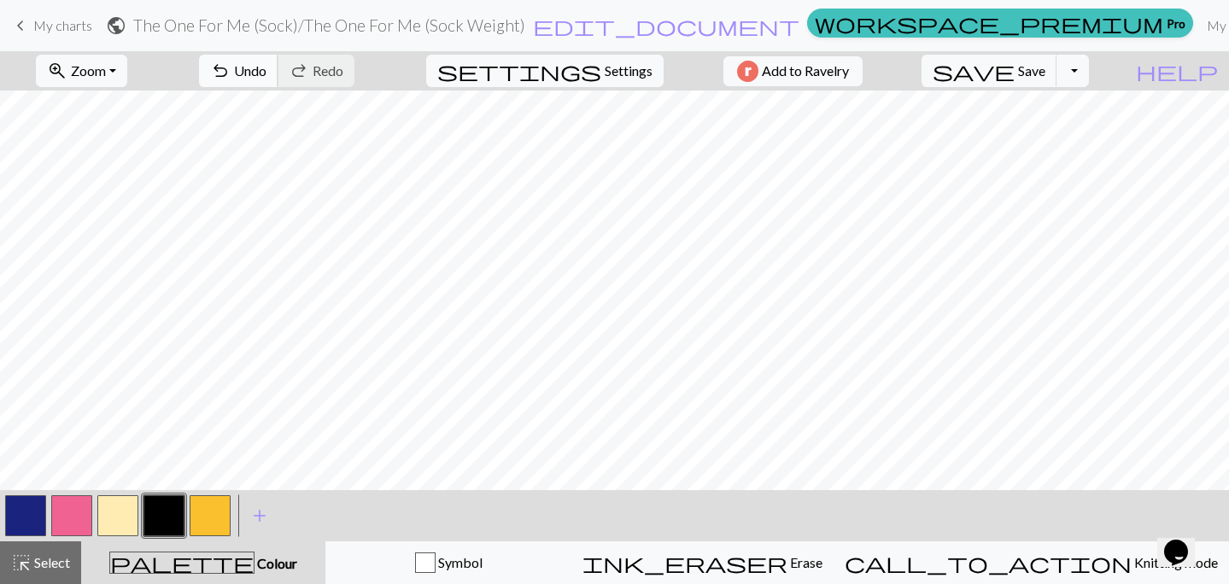
click at [266, 70] on span "Undo" at bounding box center [250, 70] width 32 height 16
click at [266, 73] on span "Undo" at bounding box center [250, 70] width 32 height 16
click at [25, 515] on button "button" at bounding box center [25, 515] width 41 height 41
click at [156, 515] on button "button" at bounding box center [163, 515] width 41 height 41
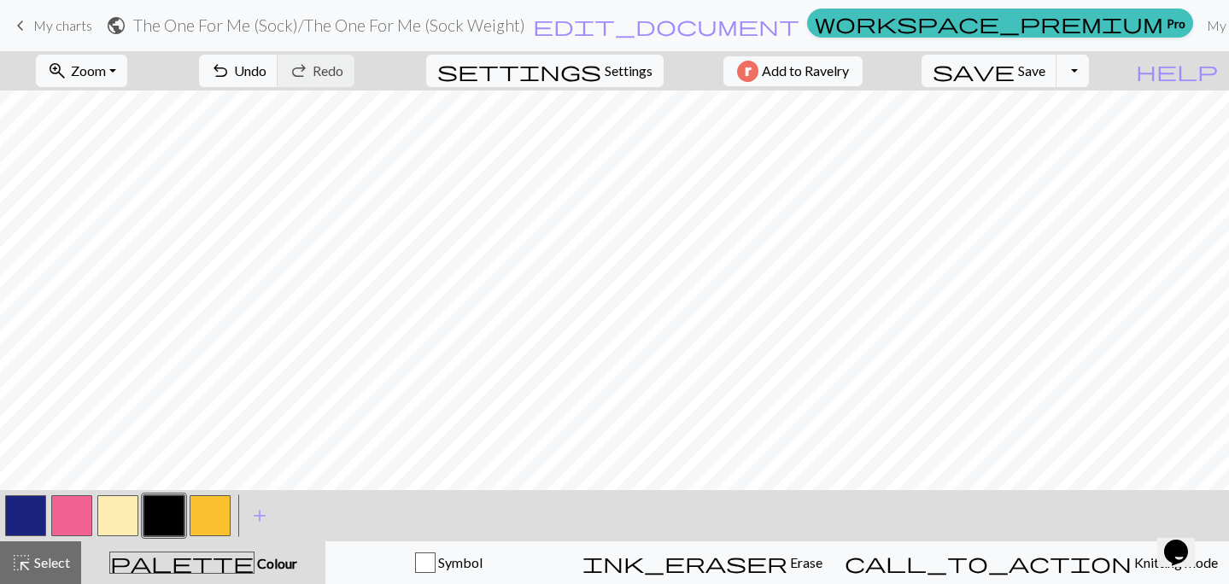
click at [203, 513] on button "button" at bounding box center [210, 515] width 41 height 41
click at [164, 521] on button "button" at bounding box center [163, 515] width 41 height 41
click at [23, 520] on button "button" at bounding box center [25, 515] width 41 height 41
click at [201, 519] on button "button" at bounding box center [210, 515] width 41 height 41
click at [207, 515] on button "button" at bounding box center [210, 515] width 41 height 41
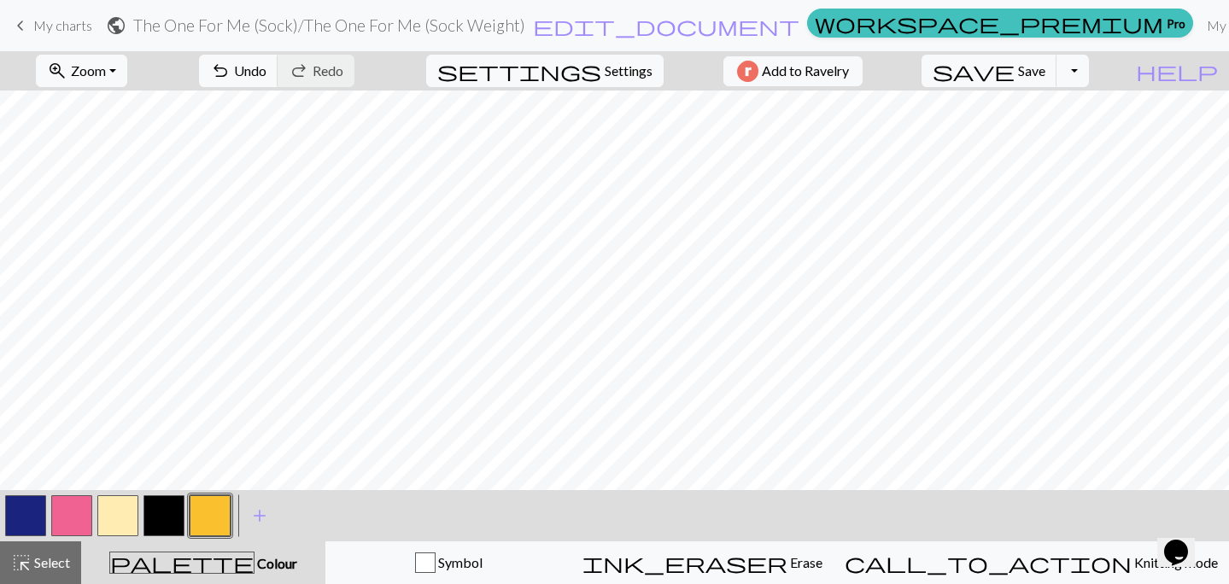
click at [32, 516] on button "button" at bounding box center [25, 515] width 41 height 41
click at [174, 518] on button "button" at bounding box center [163, 515] width 41 height 41
click at [19, 517] on button "button" at bounding box center [25, 515] width 41 height 41
click at [155, 510] on button "button" at bounding box center [163, 515] width 41 height 41
click at [1045, 63] on span "Save" at bounding box center [1031, 70] width 27 height 16
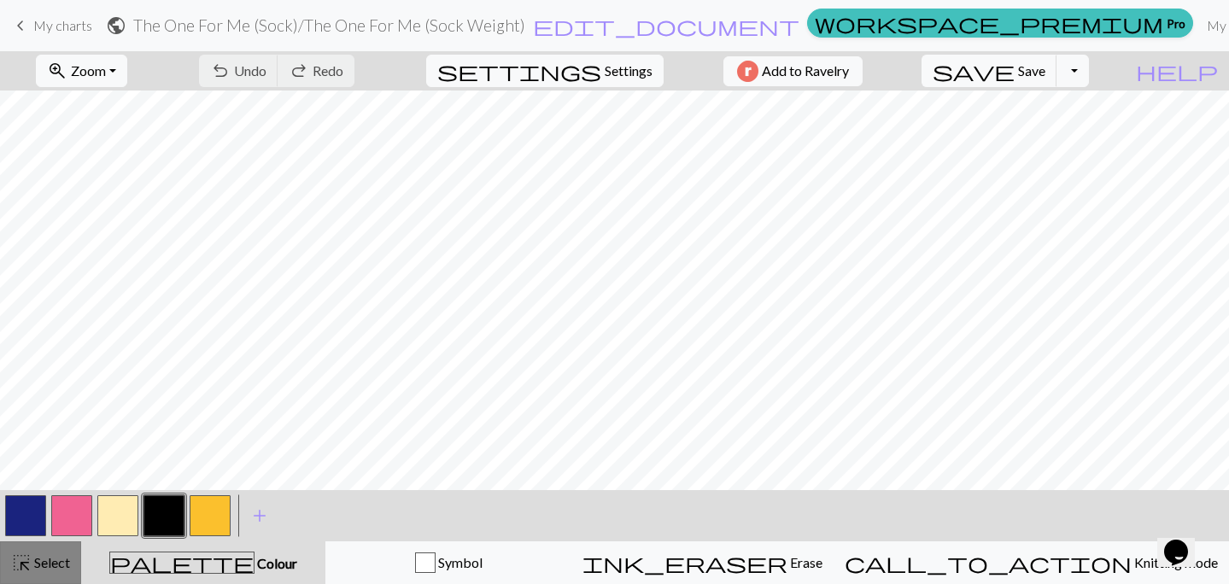
click at [52, 568] on span "Select" at bounding box center [51, 562] width 38 height 16
click at [172, 523] on button "button" at bounding box center [163, 515] width 41 height 41
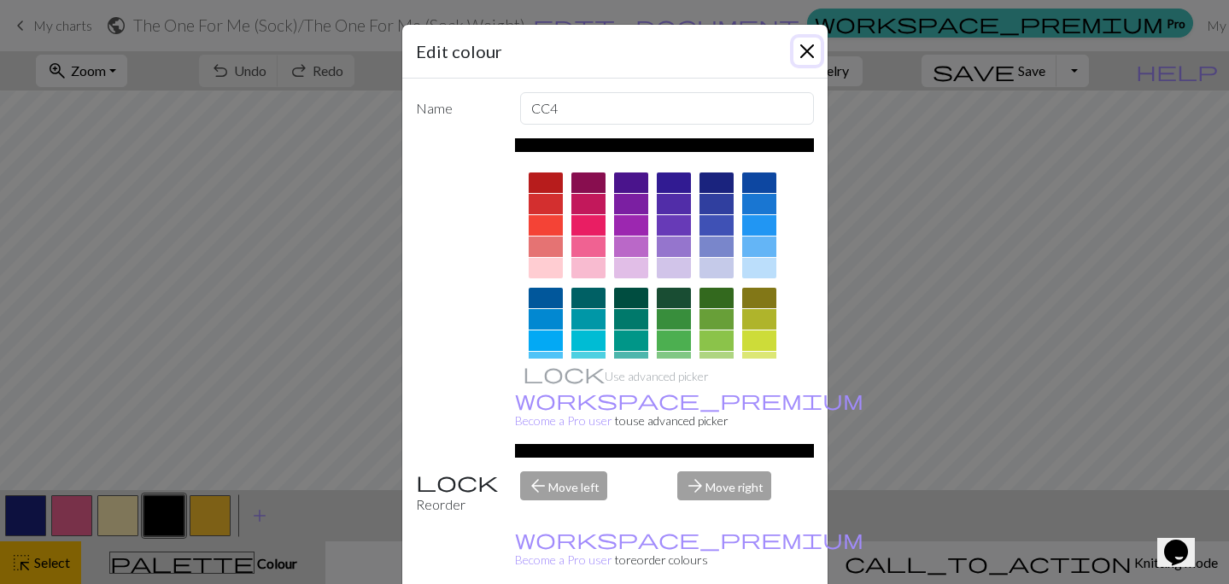
click at [809, 54] on button "Close" at bounding box center [806, 51] width 27 height 27
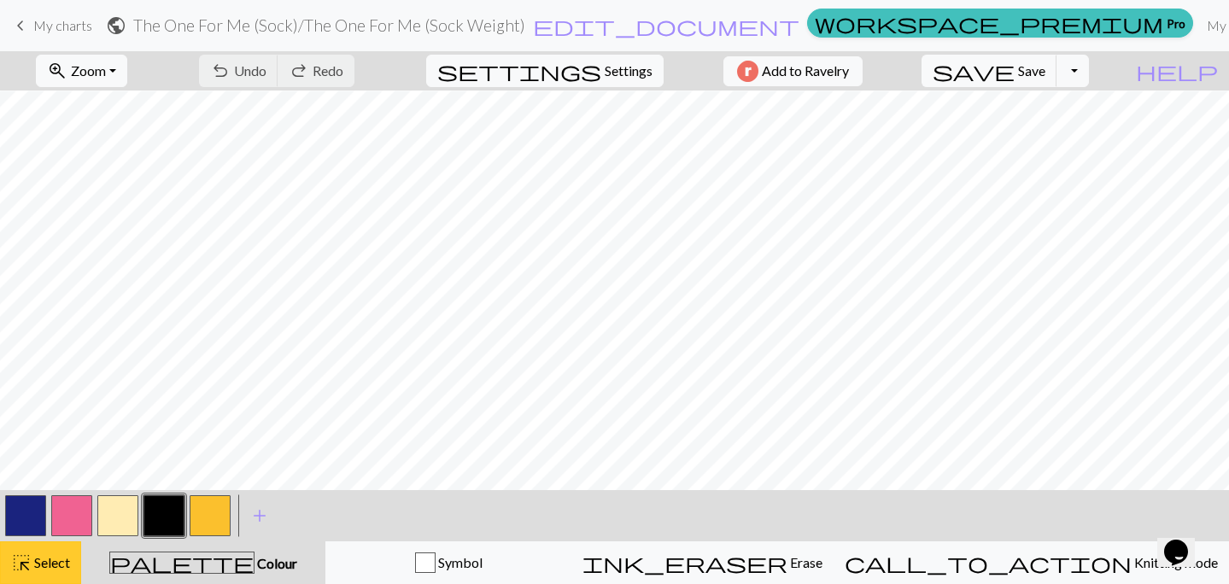
click at [32, 575] on button "highlight_alt Select Select" at bounding box center [40, 562] width 81 height 43
click at [266, 75] on span "Undo" at bounding box center [250, 70] width 32 height 16
click at [278, 72] on button "undo Undo Undo" at bounding box center [238, 71] width 79 height 32
click at [266, 73] on span "Undo" at bounding box center [250, 70] width 32 height 16
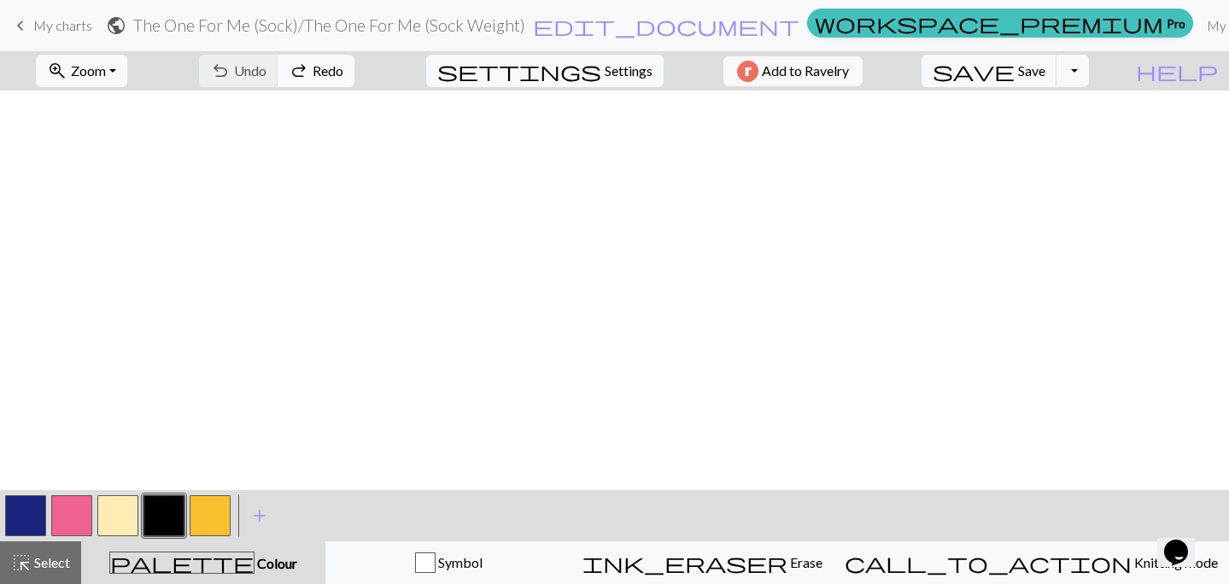
scroll to position [1379, 112]
click at [266, 70] on span "Undo" at bounding box center [250, 70] width 32 height 16
click at [207, 513] on button "button" at bounding box center [210, 515] width 41 height 41
click at [266, 75] on span "Undo" at bounding box center [250, 70] width 32 height 16
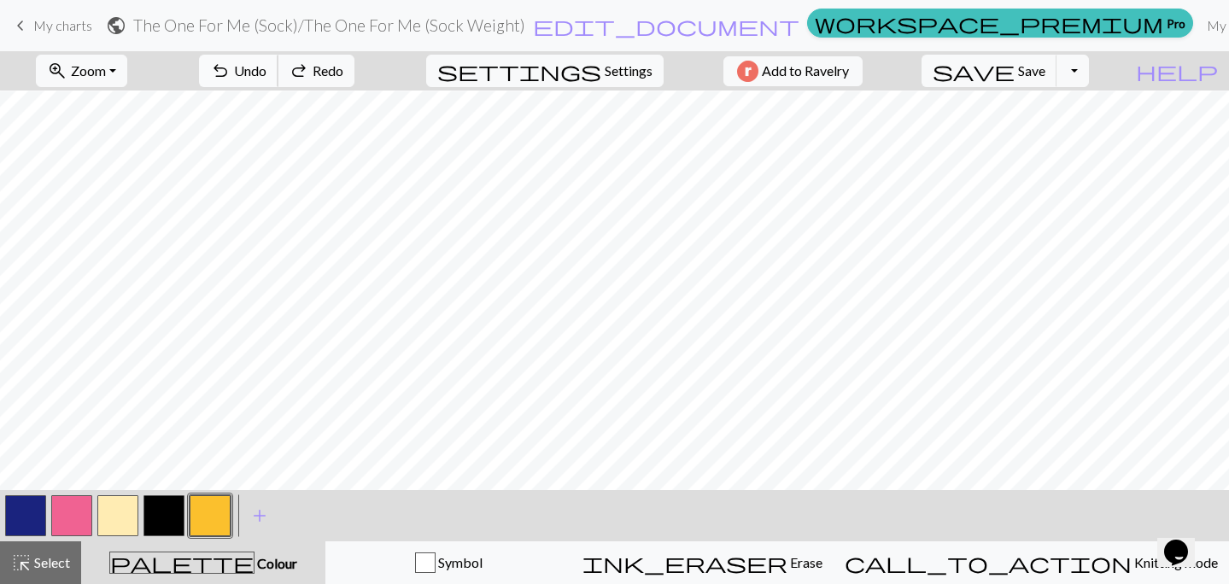
click at [266, 75] on span "Undo" at bounding box center [250, 70] width 32 height 16
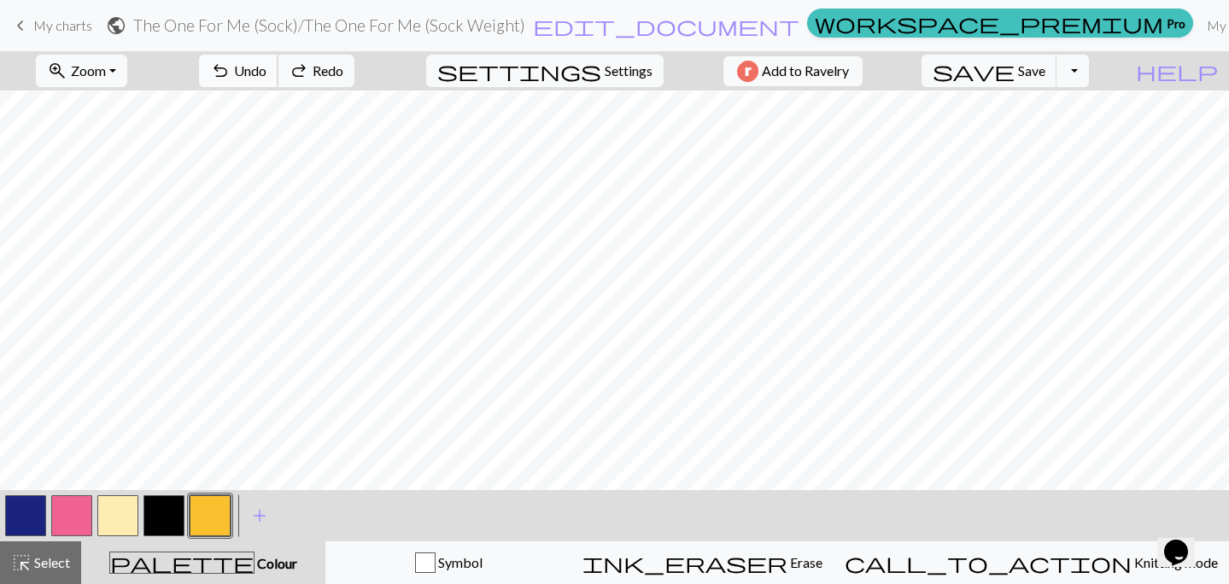
click at [266, 75] on span "Undo" at bounding box center [250, 70] width 32 height 16
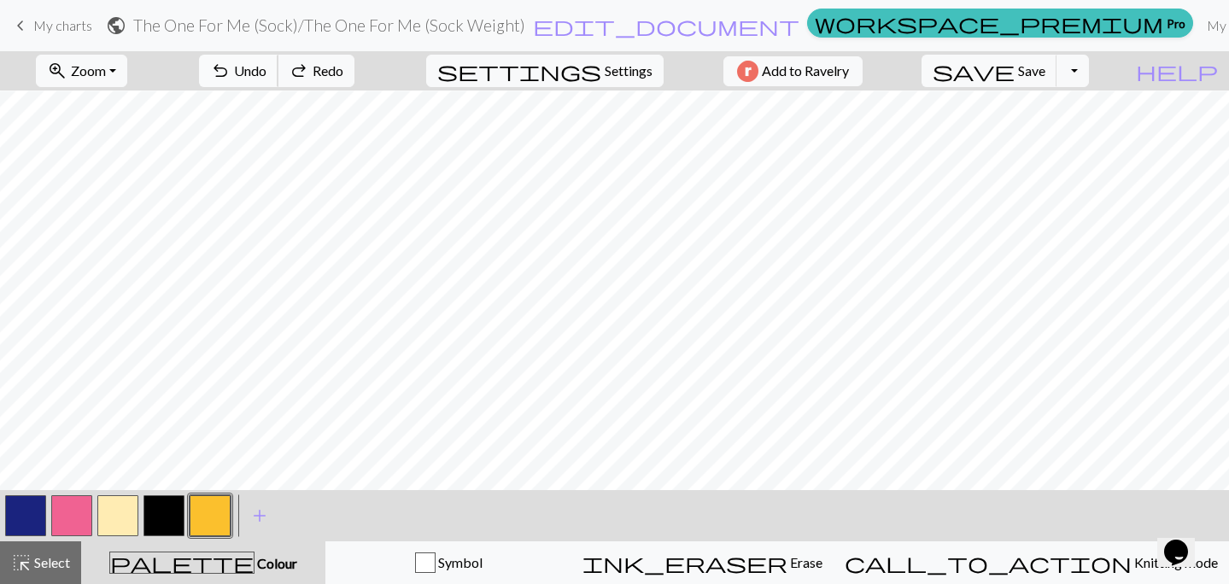
click at [266, 75] on span "Undo" at bounding box center [250, 70] width 32 height 16
click at [314, 75] on div "undo Undo Undo redo Redo Redo" at bounding box center [276, 70] width 181 height 39
click at [309, 73] on span "redo" at bounding box center [299, 71] width 20 height 24
click at [266, 71] on span "Undo" at bounding box center [250, 70] width 32 height 16
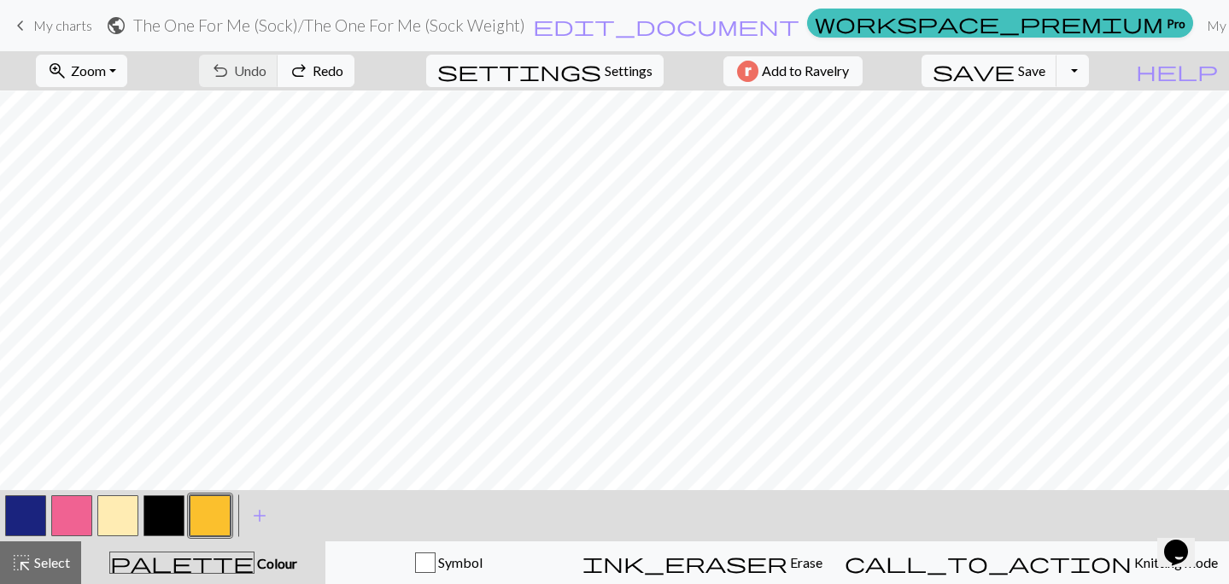
click at [166, 517] on button "button" at bounding box center [163, 515] width 41 height 41
click at [266, 65] on span "Undo" at bounding box center [250, 70] width 32 height 16
click at [266, 73] on span "Undo" at bounding box center [250, 70] width 32 height 16
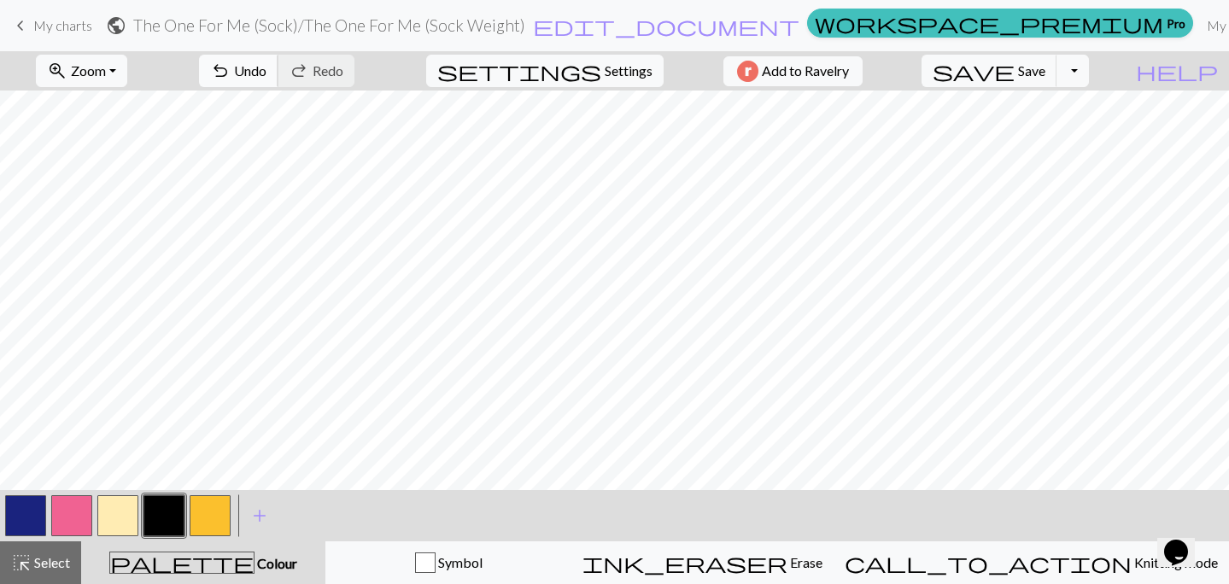
click at [266, 73] on span "Undo" at bounding box center [250, 70] width 32 height 16
click at [231, 77] on span "undo" at bounding box center [220, 71] width 20 height 24
click at [266, 76] on span "Undo" at bounding box center [250, 70] width 32 height 16
click at [266, 73] on span "Undo" at bounding box center [250, 70] width 32 height 16
click at [266, 77] on span "Undo" at bounding box center [250, 70] width 32 height 16
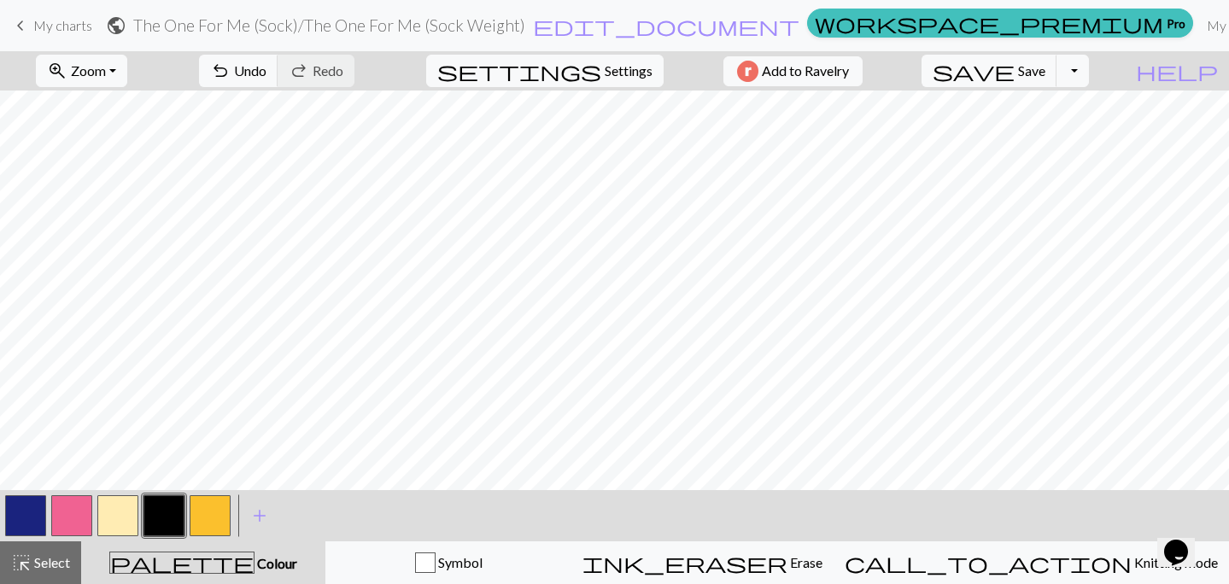
click at [200, 520] on button "button" at bounding box center [210, 515] width 41 height 41
click at [162, 512] on button "button" at bounding box center [163, 515] width 41 height 41
click at [20, 524] on button "button" at bounding box center [25, 515] width 41 height 41
click at [1014, 67] on span "save" at bounding box center [973, 71] width 82 height 24
click at [149, 517] on button "button" at bounding box center [163, 515] width 41 height 41
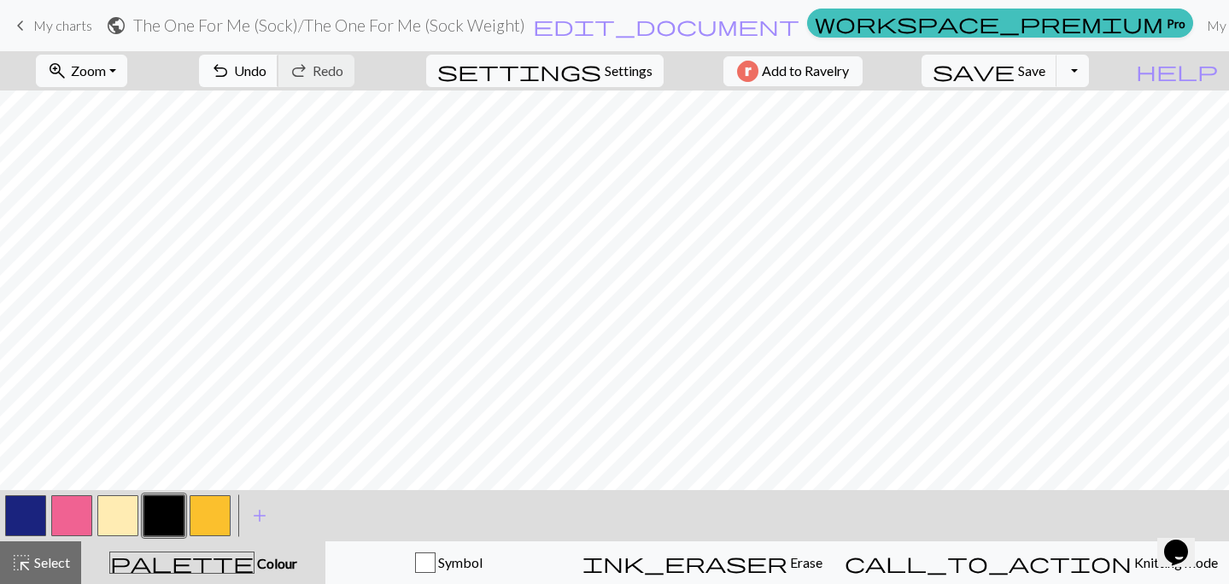
click at [266, 71] on span "Undo" at bounding box center [250, 70] width 32 height 16
click at [211, 525] on button "button" at bounding box center [210, 515] width 41 height 41
click at [231, 71] on span "undo" at bounding box center [220, 71] width 20 height 24
click at [37, 515] on button "button" at bounding box center [25, 515] width 41 height 41
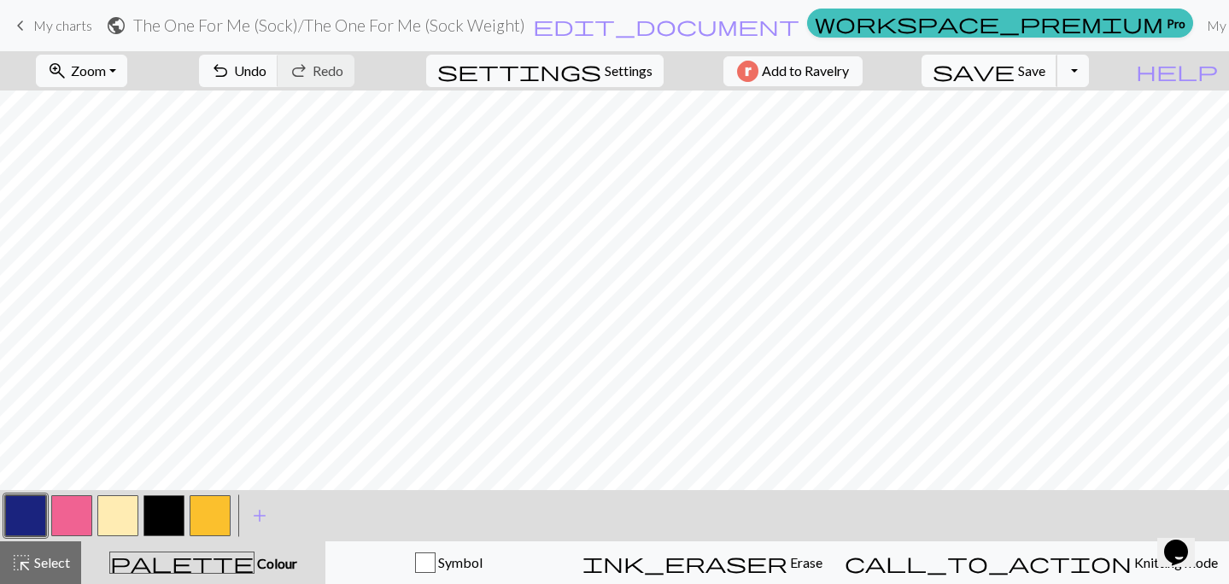
click at [1045, 74] on span "Save" at bounding box center [1031, 70] width 27 height 16
click at [28, 555] on span "highlight_alt" at bounding box center [21, 563] width 20 height 24
click at [103, 63] on span "Zoom" at bounding box center [88, 70] width 35 height 16
click at [124, 100] on button "Fit all" at bounding box center [104, 108] width 135 height 27
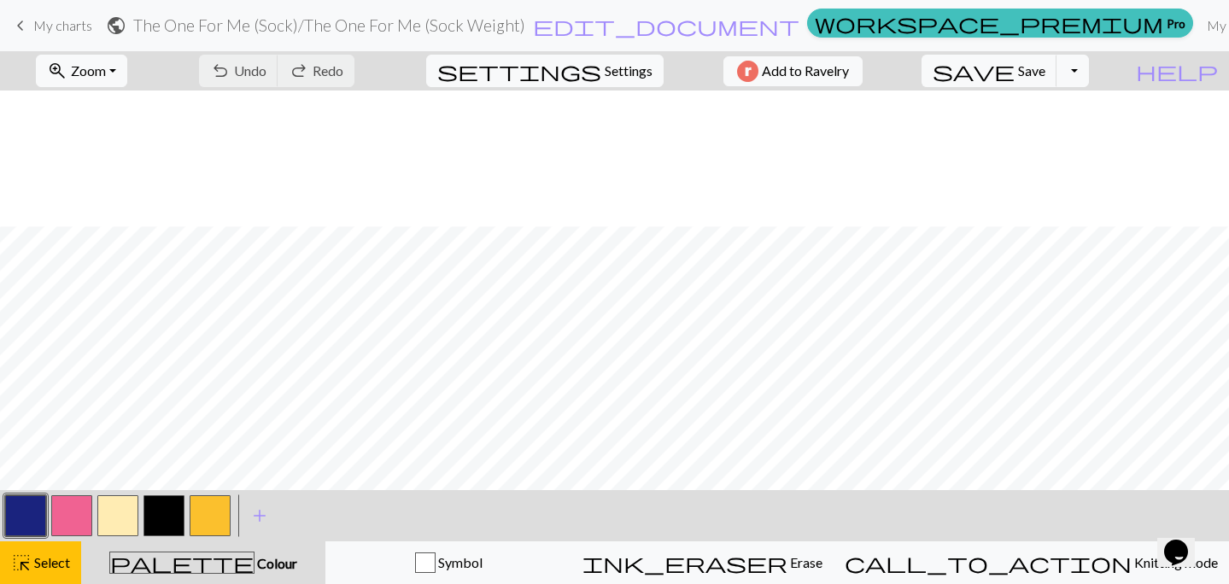
scroll to position [1274, 112]
click at [1014, 63] on span "save" at bounding box center [973, 71] width 82 height 24
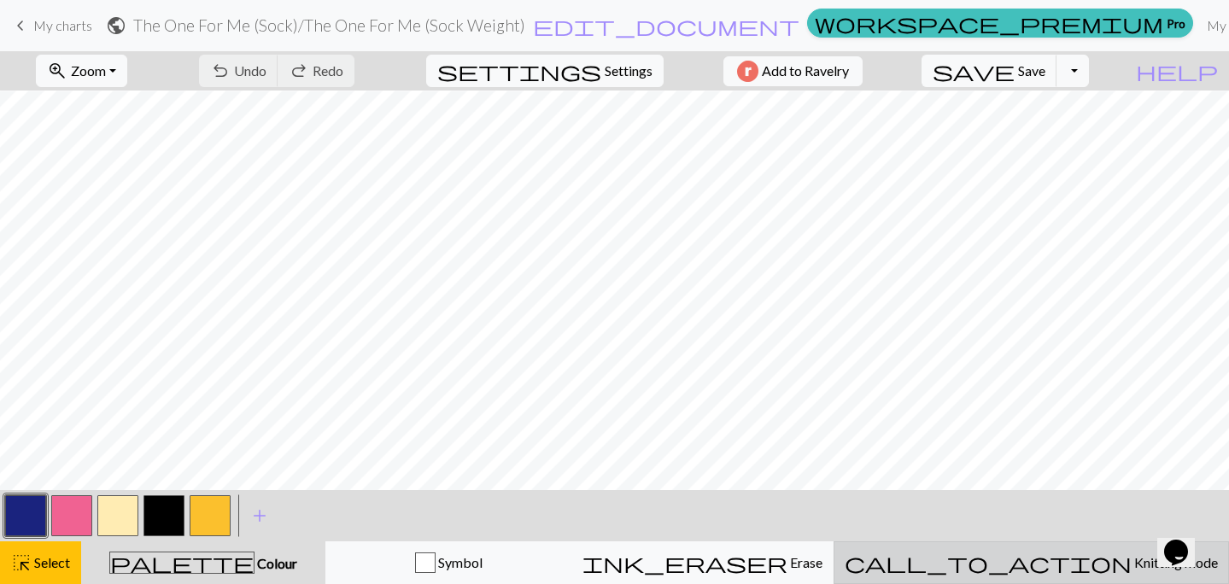
click at [1050, 567] on span "call_to_action" at bounding box center [987, 563] width 287 height 24
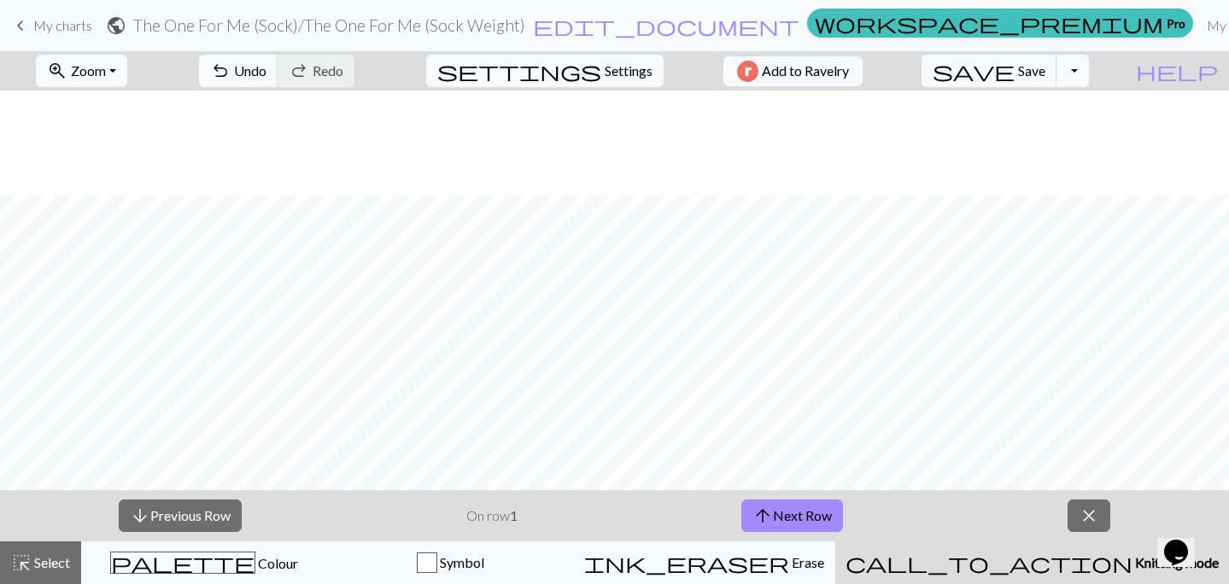
scroll to position [1379, 112]
click at [127, 81] on button "zoom_in Zoom Zoom" at bounding box center [81, 71] width 91 height 32
click at [119, 207] on button "50%" at bounding box center [104, 204] width 135 height 27
click at [106, 67] on span "Zoom" at bounding box center [88, 70] width 35 height 16
click at [111, 225] on button "100%" at bounding box center [104, 232] width 135 height 27
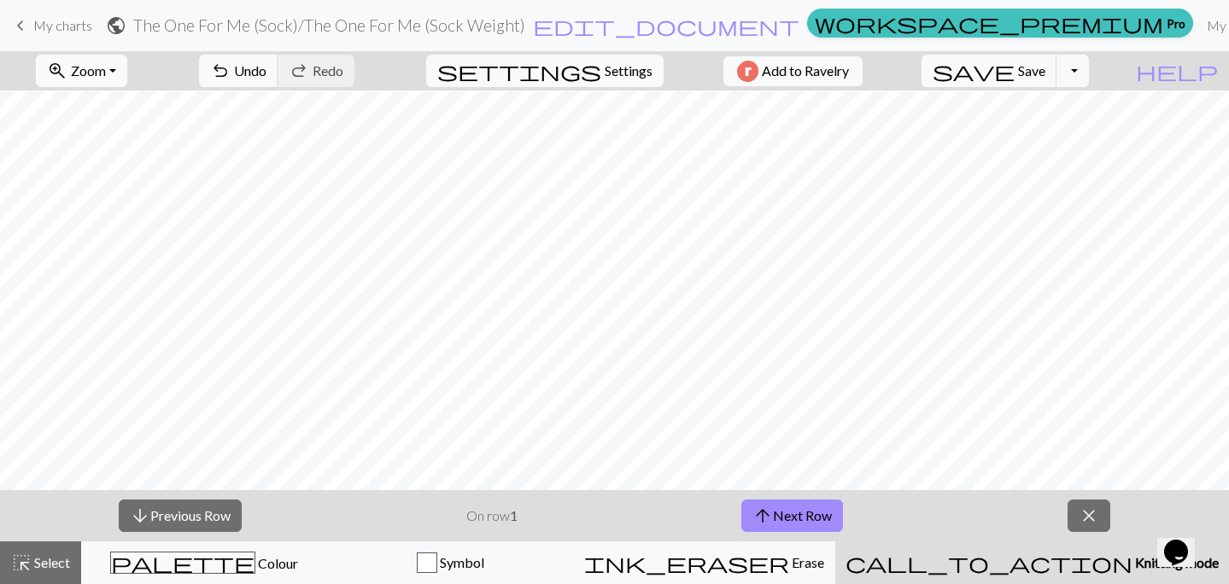
click at [127, 67] on button "zoom_in Zoom Zoom" at bounding box center [81, 71] width 91 height 32
click at [108, 206] on button "50%" at bounding box center [104, 204] width 135 height 27
click at [127, 73] on button "zoom_in Zoom Zoom" at bounding box center [81, 71] width 91 height 32
click at [128, 137] on button "Fit width" at bounding box center [104, 135] width 135 height 27
click at [106, 73] on span "Zoom" at bounding box center [88, 70] width 35 height 16
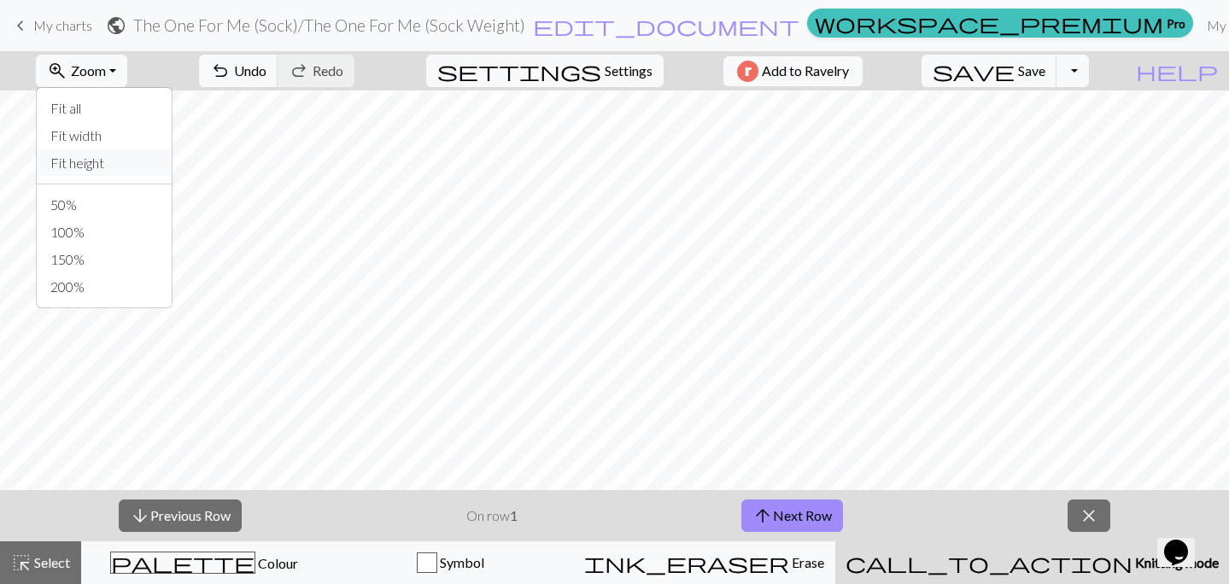
click at [131, 161] on button "Fit height" at bounding box center [104, 162] width 135 height 27
click at [106, 74] on span "Zoom" at bounding box center [88, 70] width 35 height 16
click at [117, 235] on button "100%" at bounding box center [104, 232] width 135 height 27
click at [127, 67] on button "zoom_in Zoom Zoom" at bounding box center [81, 71] width 91 height 32
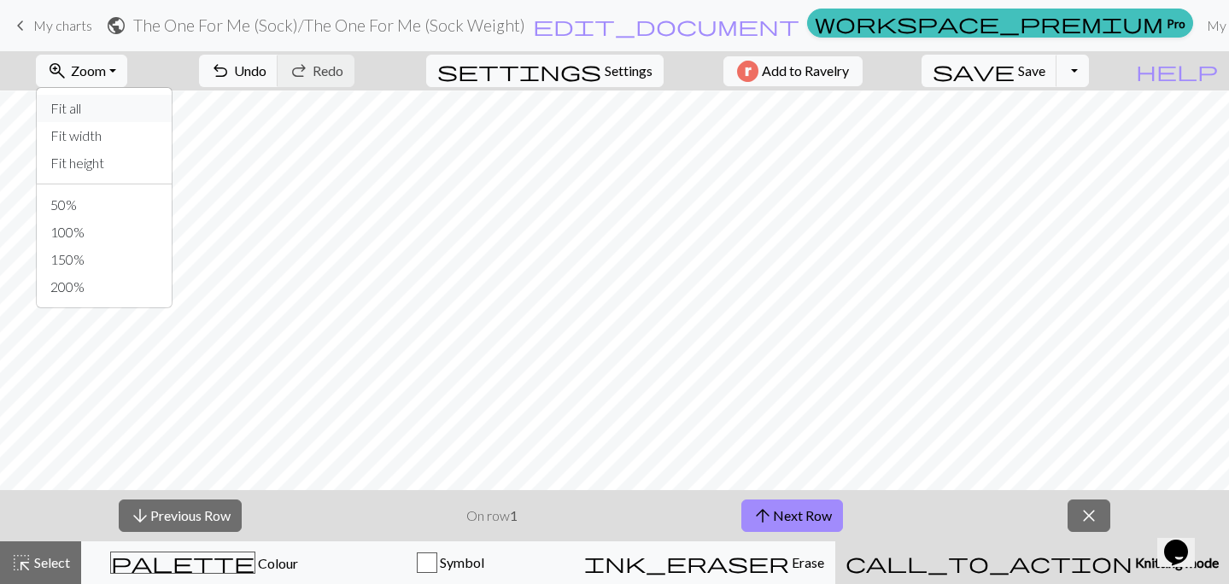
click at [132, 114] on button "Fit all" at bounding box center [104, 108] width 135 height 27
click at [67, 569] on span "Select" at bounding box center [51, 562] width 38 height 16
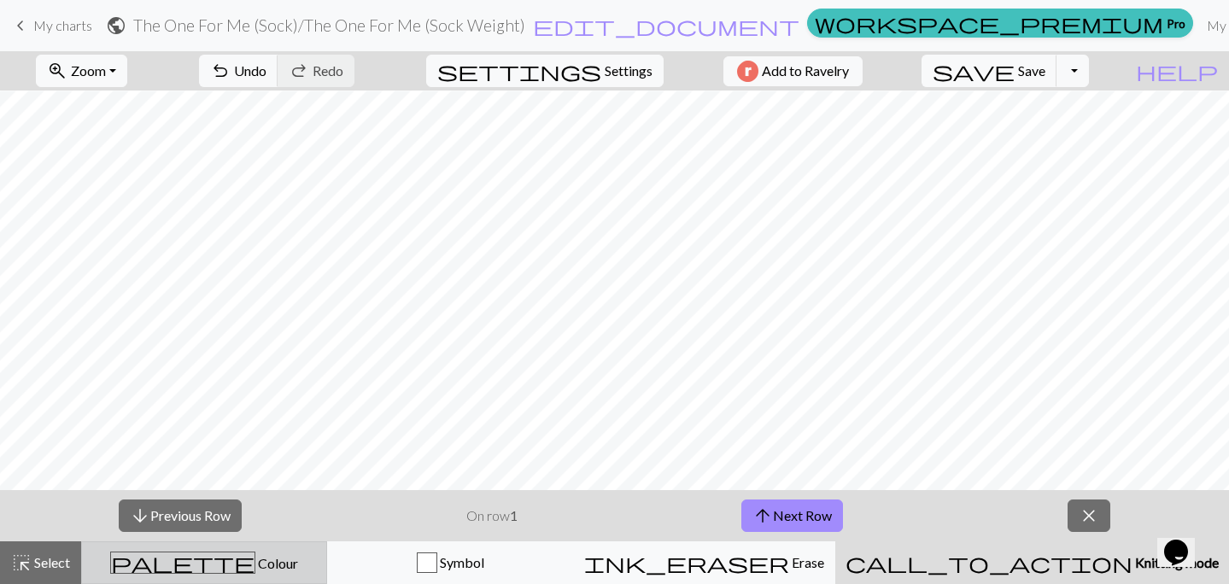
click at [183, 565] on div "palette Colour Colour" at bounding box center [204, 563] width 224 height 22
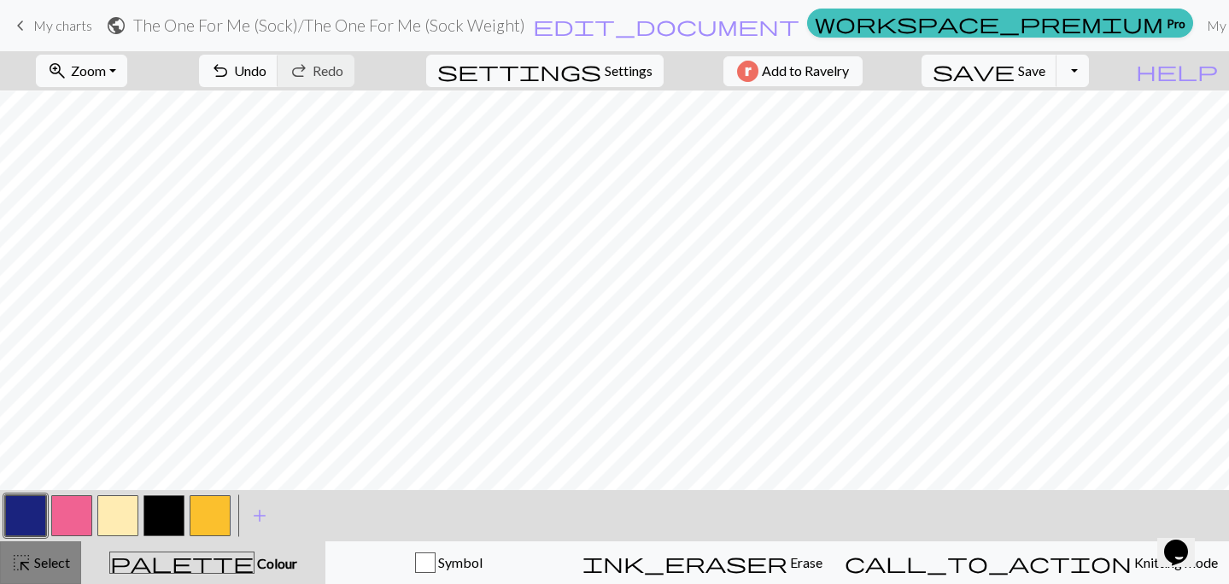
click at [42, 560] on span "Select" at bounding box center [51, 562] width 38 height 16
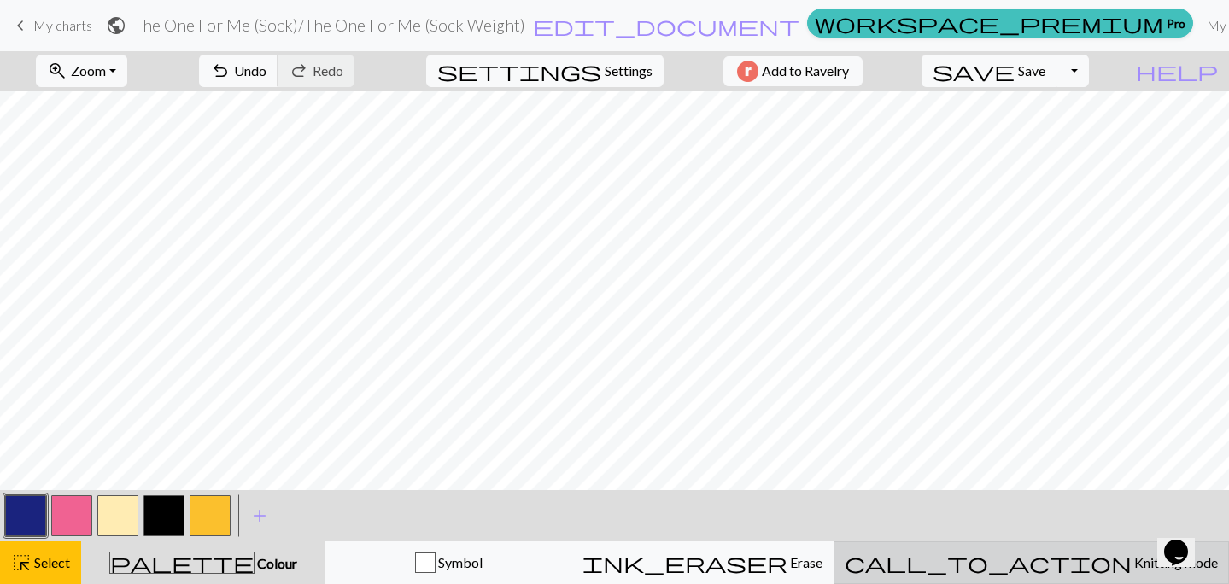
click at [1131, 562] on span "Knitting mode" at bounding box center [1174, 562] width 86 height 16
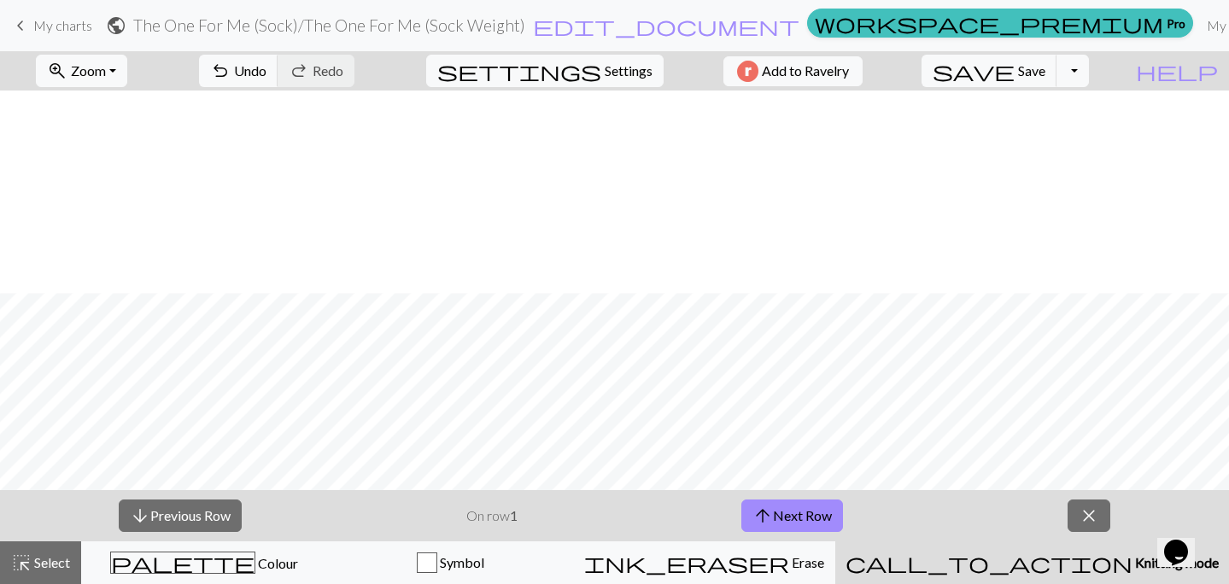
scroll to position [1379, 112]
click at [804, 513] on button "arrow_upward Next Row" at bounding box center [792, 515] width 102 height 32
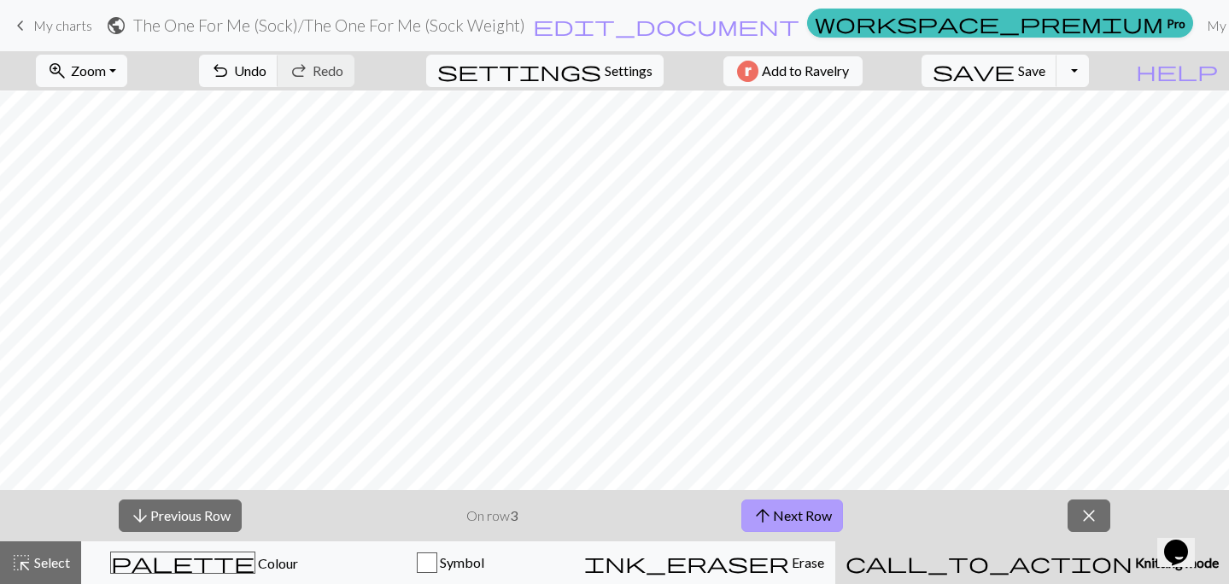
click at [804, 513] on button "arrow_upward Next Row" at bounding box center [792, 515] width 102 height 32
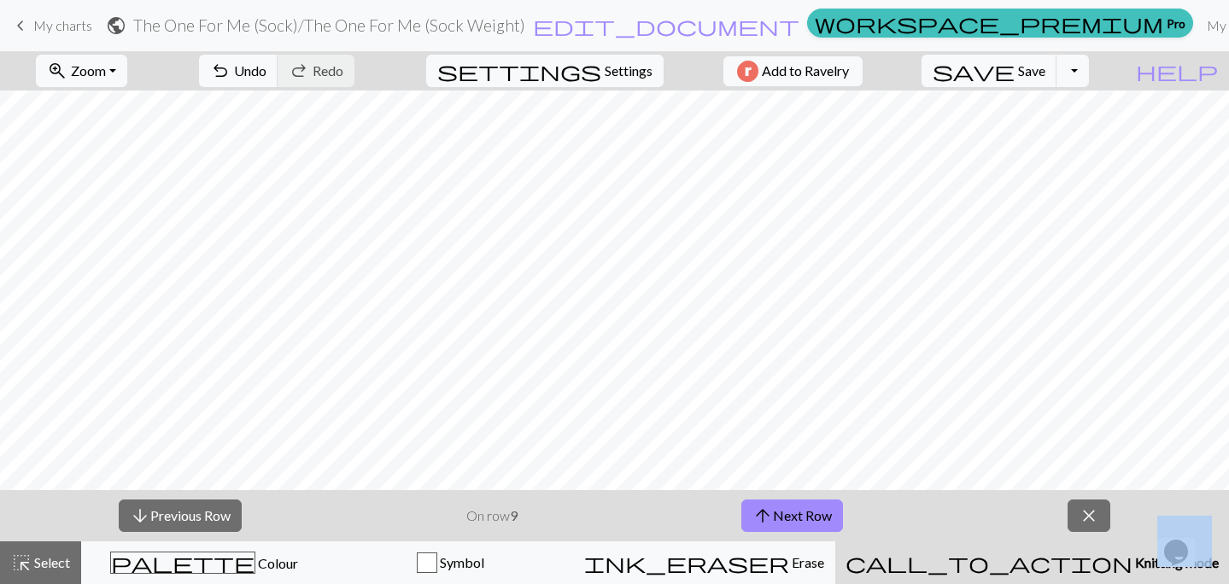
click at [873, 53] on div "zoom_in Zoom Zoom Fit all Fit width Fit height 50% 100% 150% 200% undo Undo Und…" at bounding box center [562, 70] width 1124 height 39
